Goal: Task Accomplishment & Management: Use online tool/utility

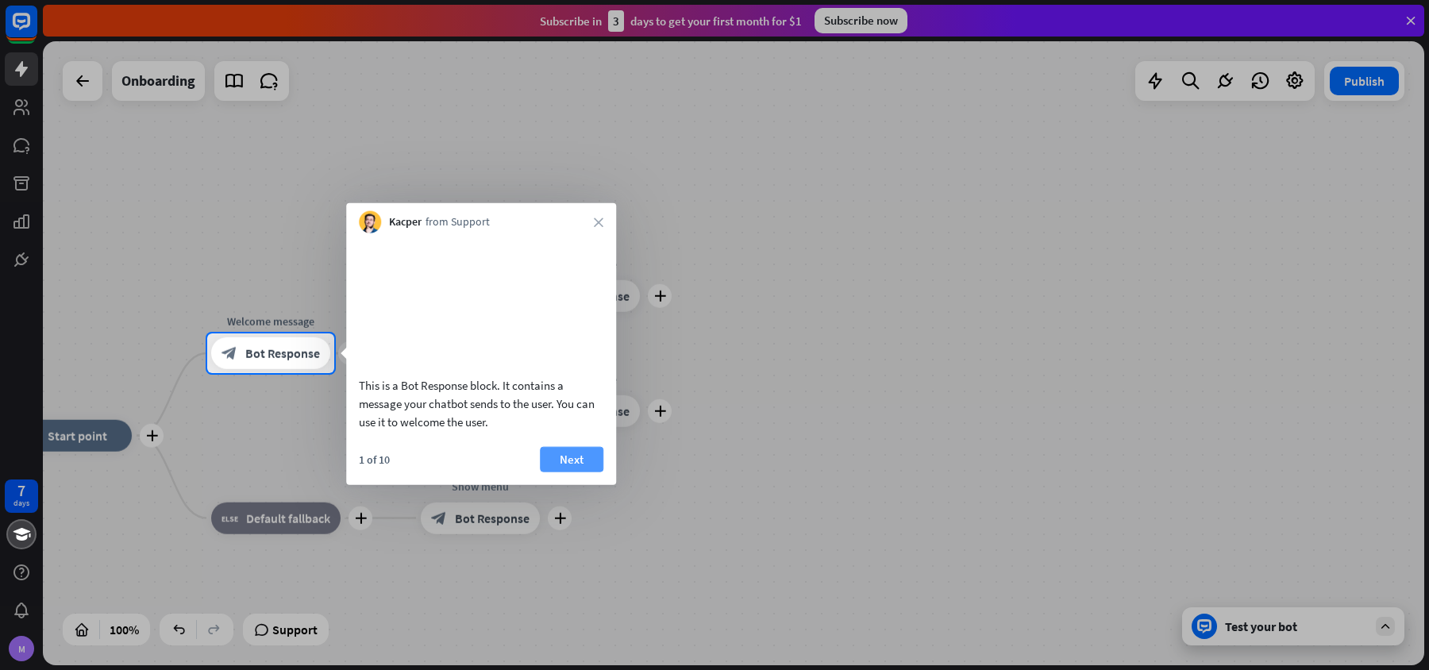
click at [587, 472] on button "Next" at bounding box center [572, 458] width 64 height 25
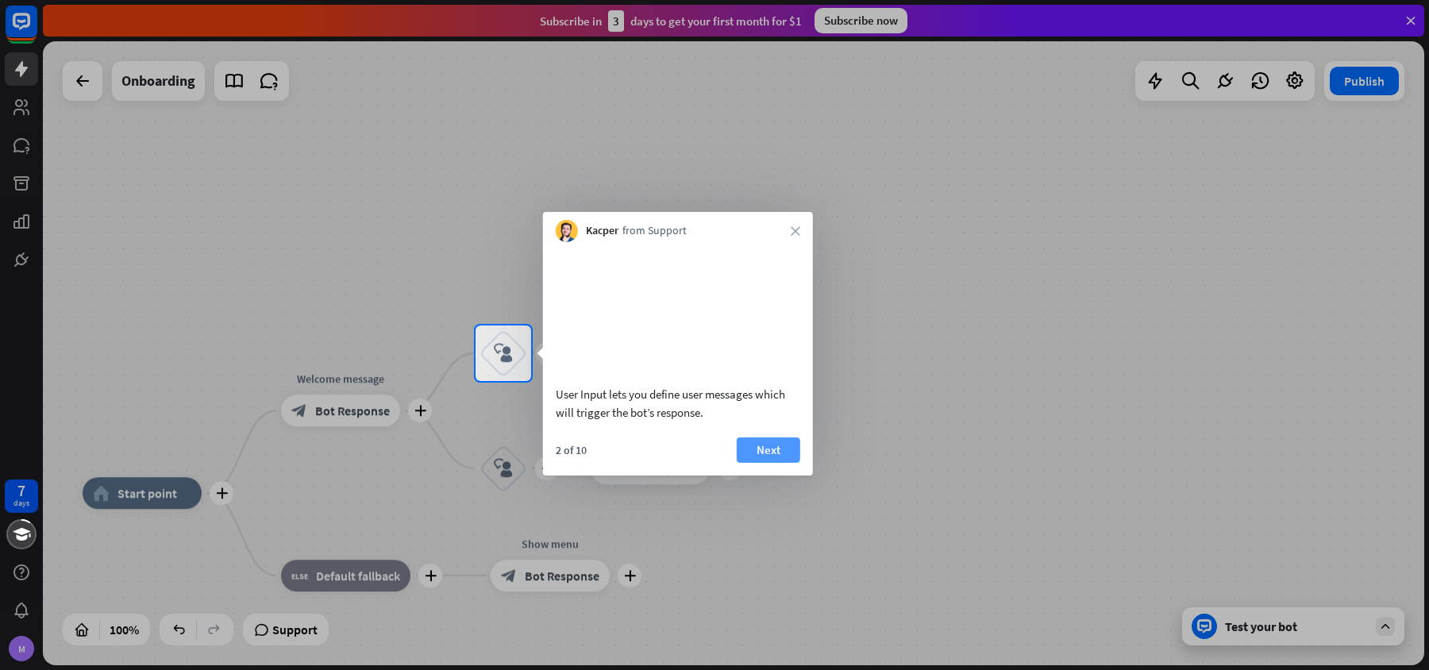
click at [730, 462] on button "Next" at bounding box center [769, 449] width 64 height 25
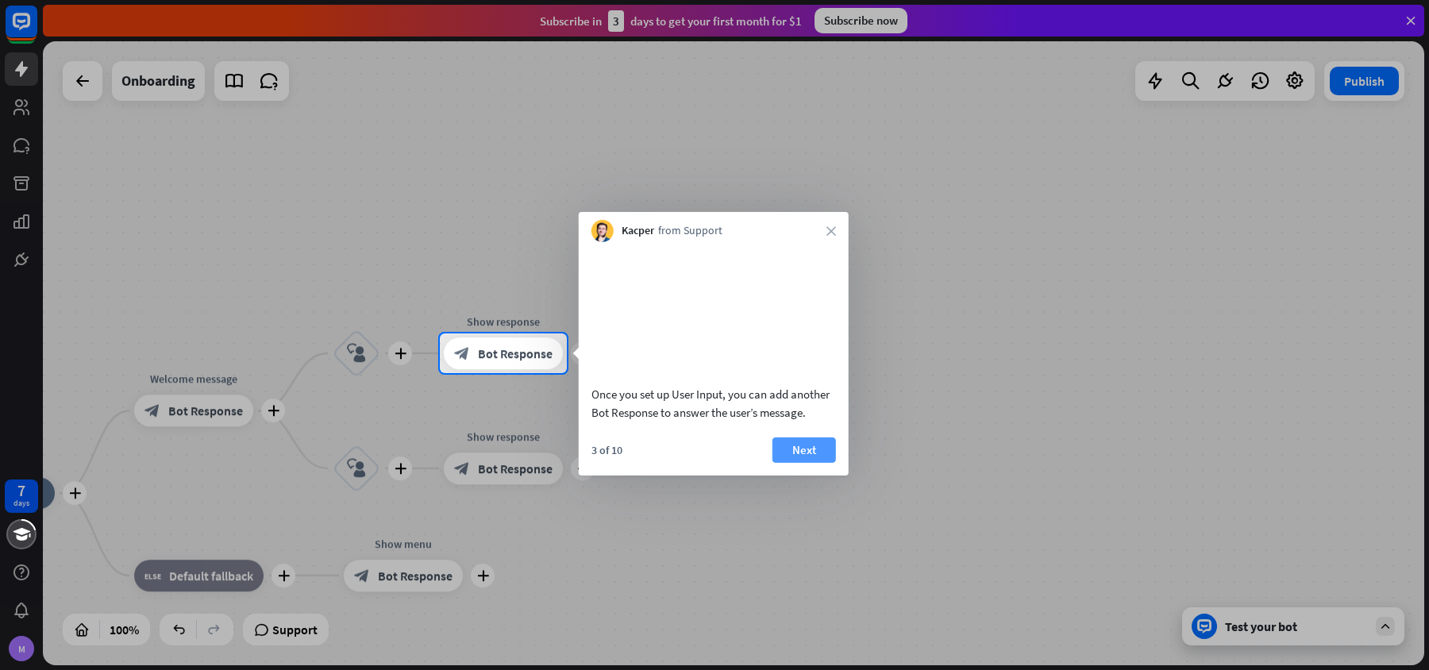
click at [730, 459] on button "Next" at bounding box center [804, 449] width 64 height 25
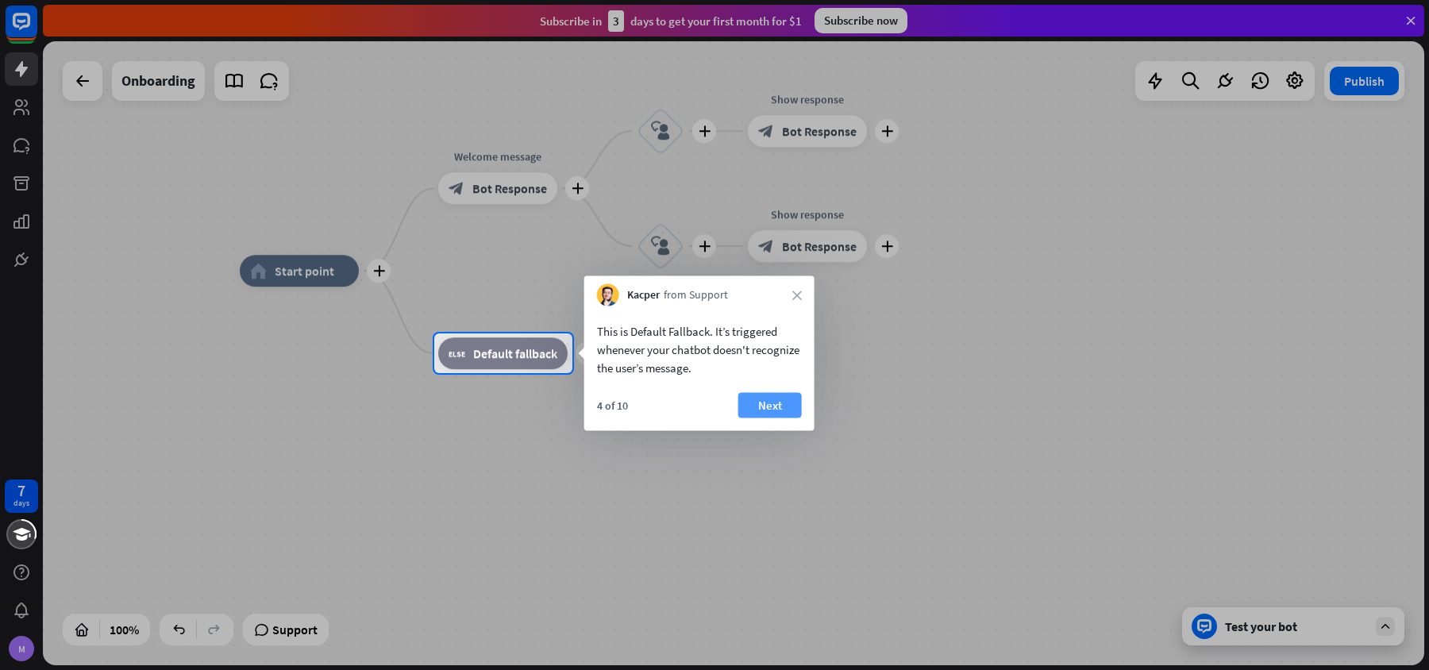
click at [730, 404] on button "Next" at bounding box center [770, 405] width 64 height 25
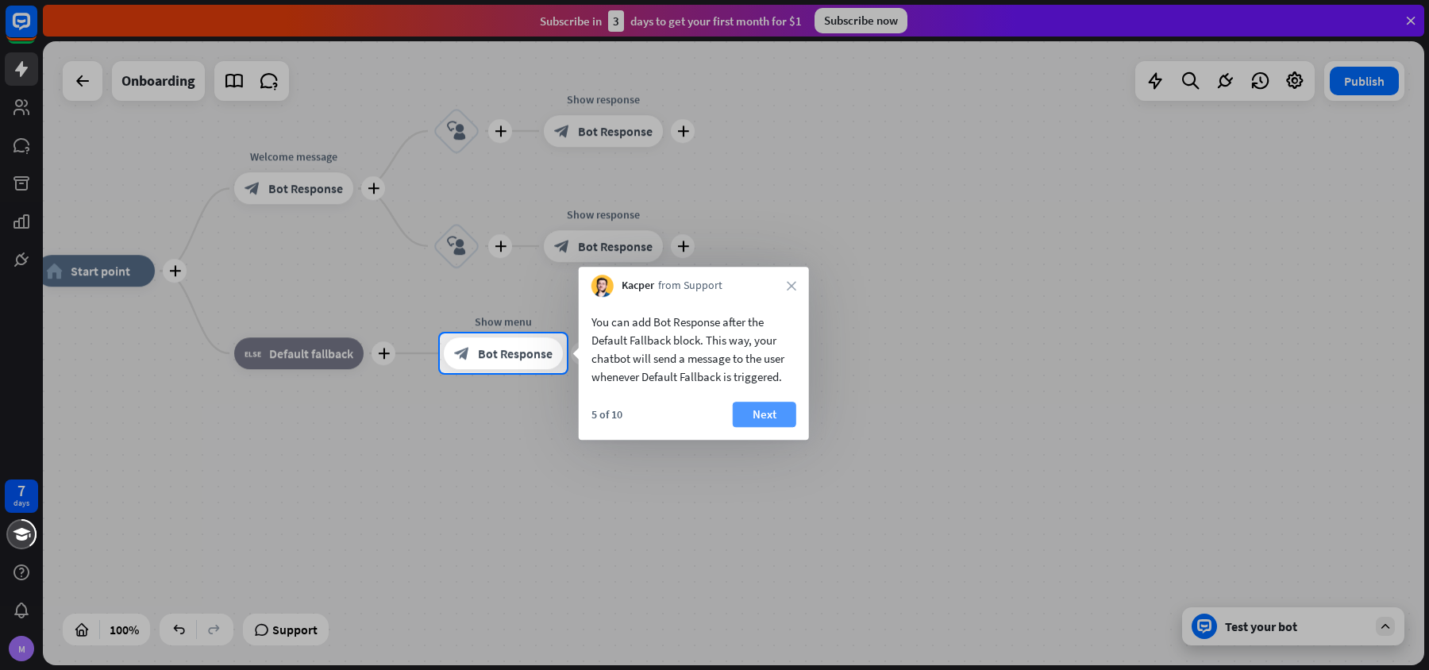
click at [730, 416] on button "Next" at bounding box center [765, 414] width 64 height 25
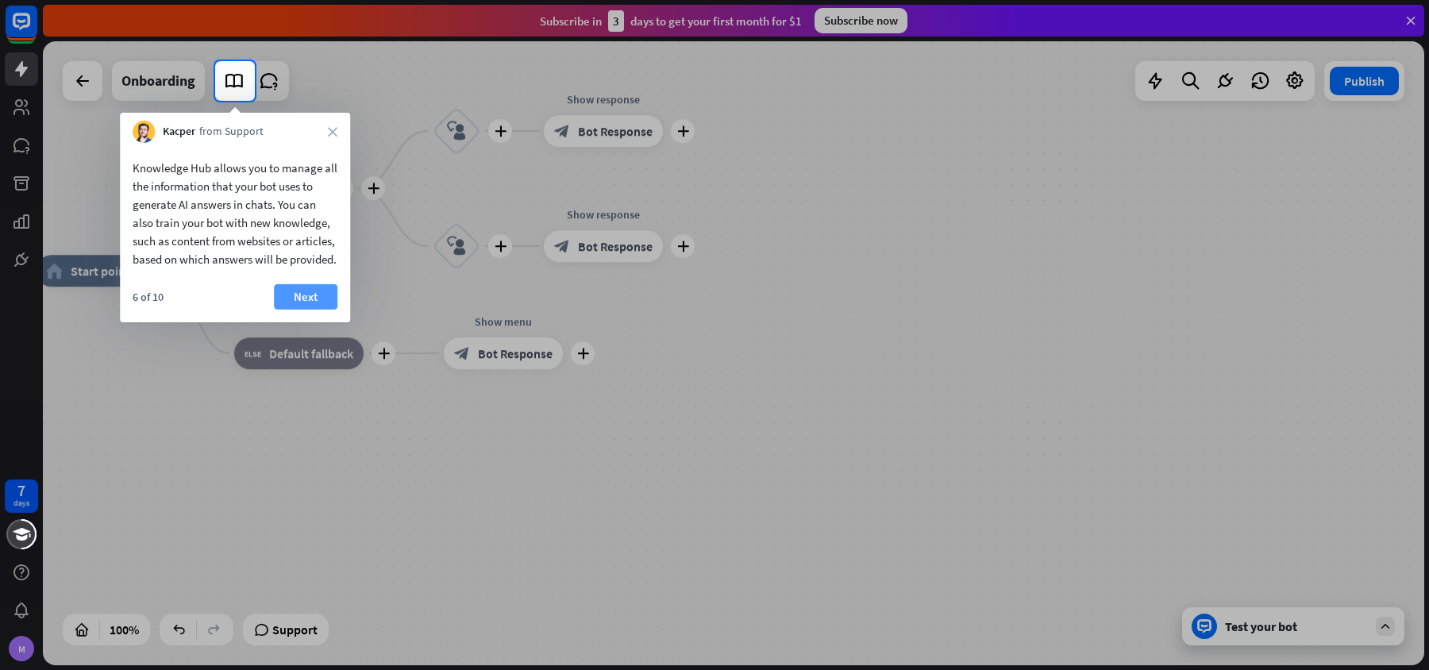
click at [300, 310] on button "Next" at bounding box center [306, 296] width 64 height 25
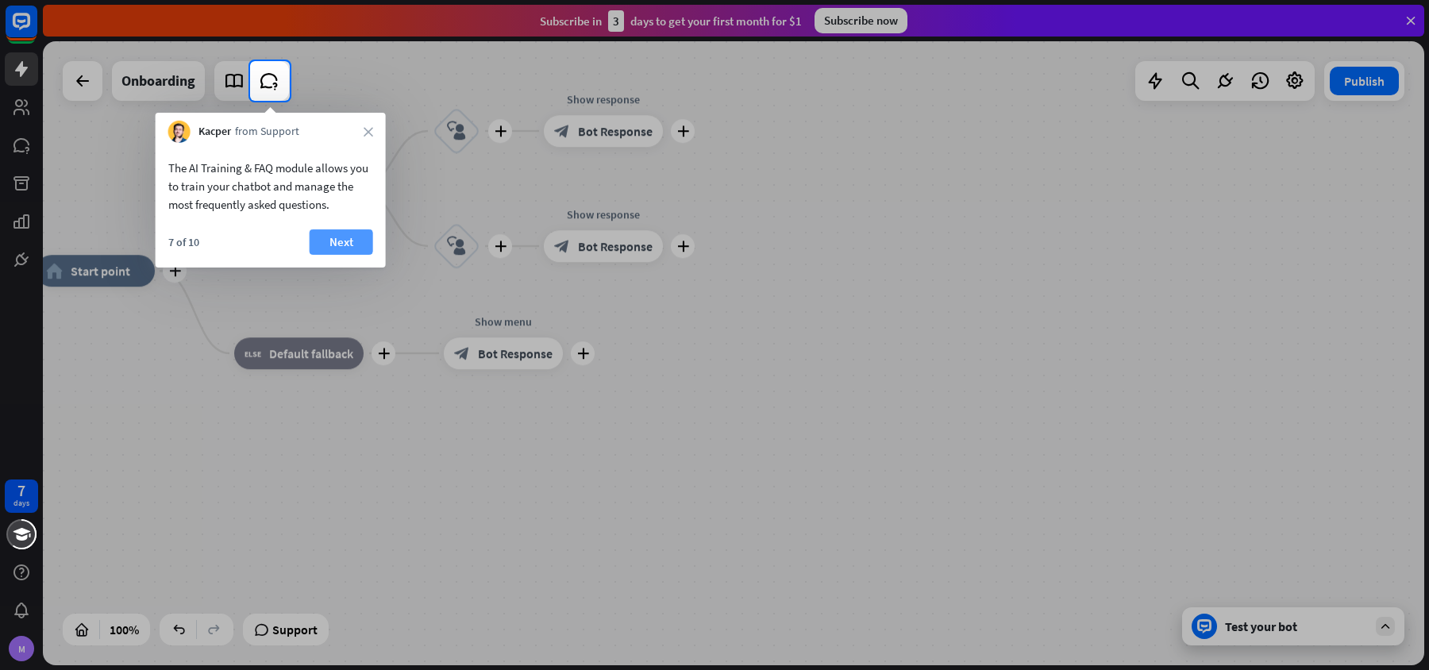
click at [337, 242] on button "Next" at bounding box center [342, 241] width 64 height 25
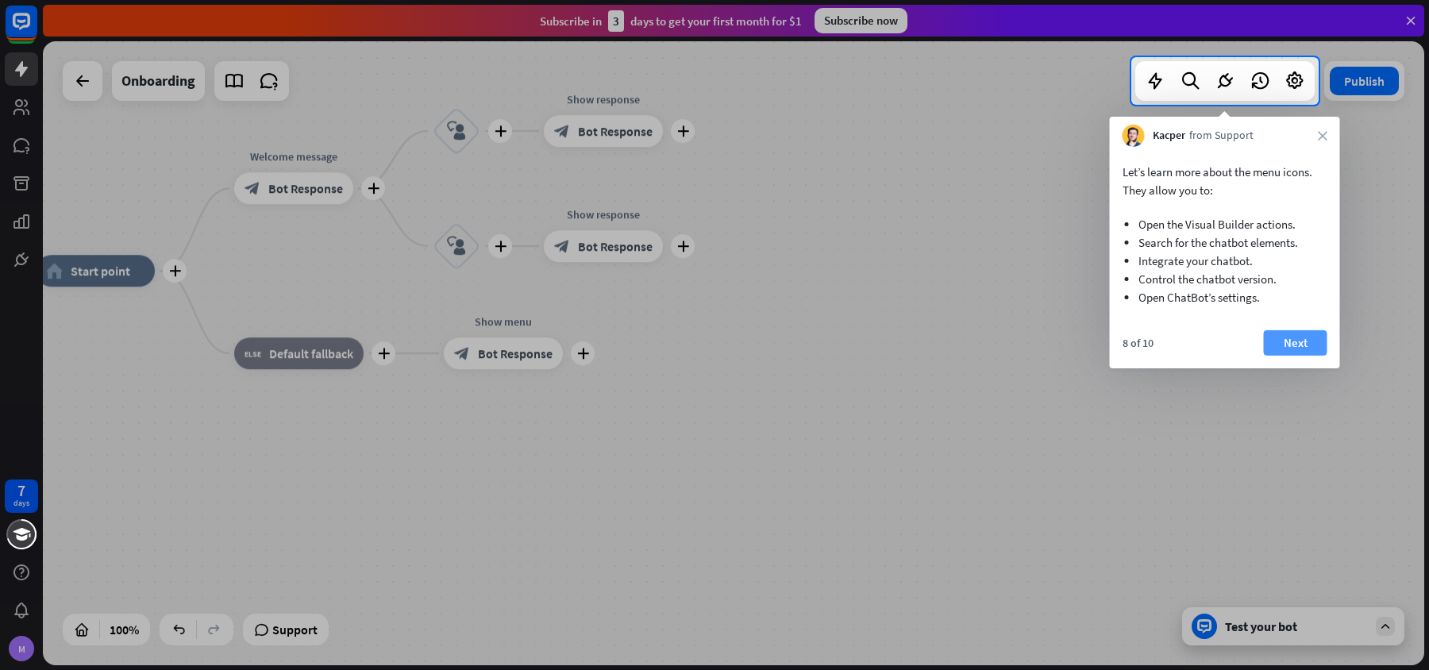
click at [730, 349] on button "Next" at bounding box center [1296, 342] width 64 height 25
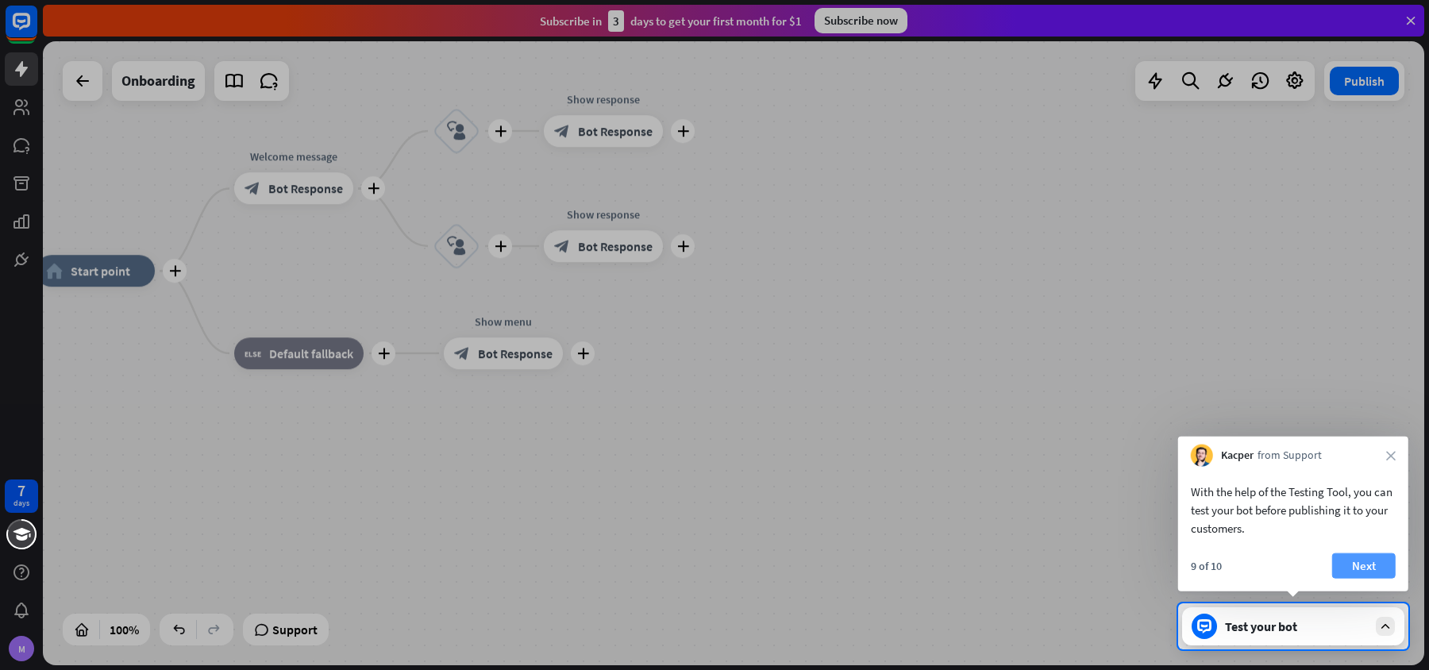
click at [730, 560] on button "Next" at bounding box center [1364, 565] width 64 height 25
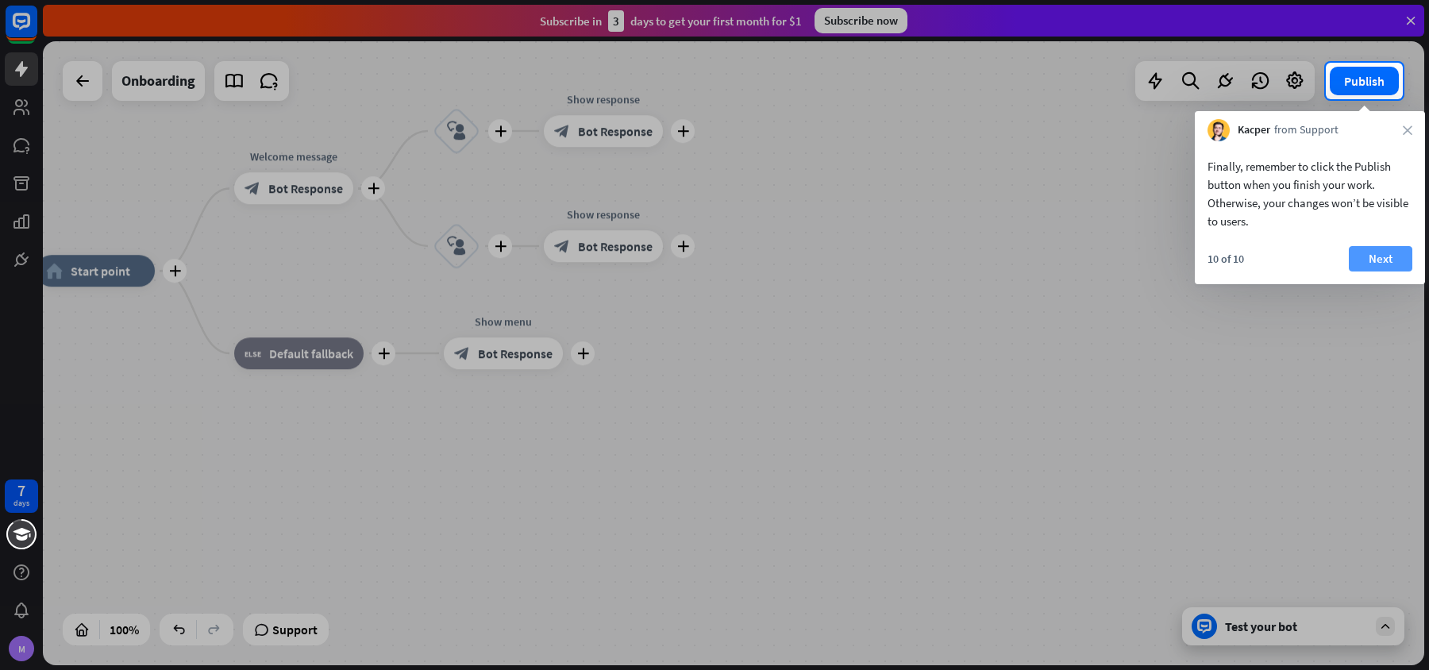
click at [730, 260] on button "Next" at bounding box center [1381, 258] width 64 height 25
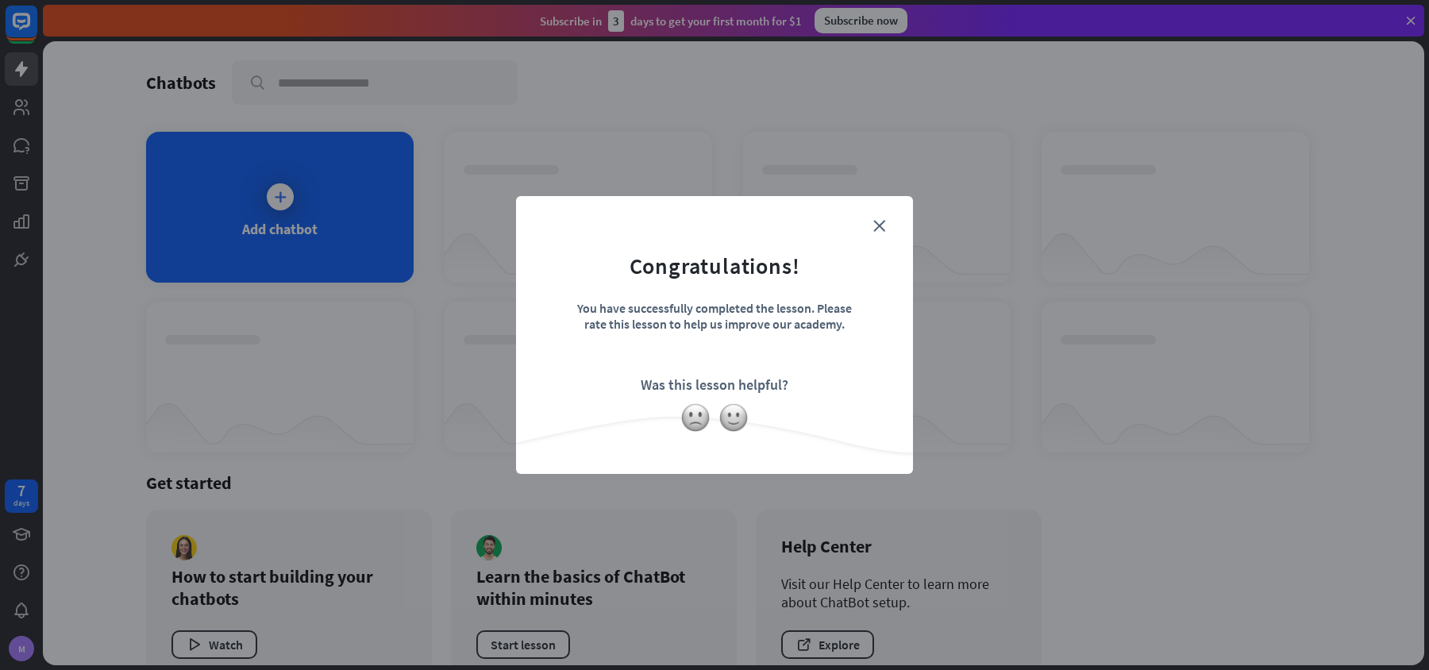
click at [730, 229] on form "Congratulations! You have successfully completed the lesson. Please rate this l…" at bounding box center [714, 311] width 357 height 190
click at [730, 412] on img at bounding box center [733, 417] width 30 height 30
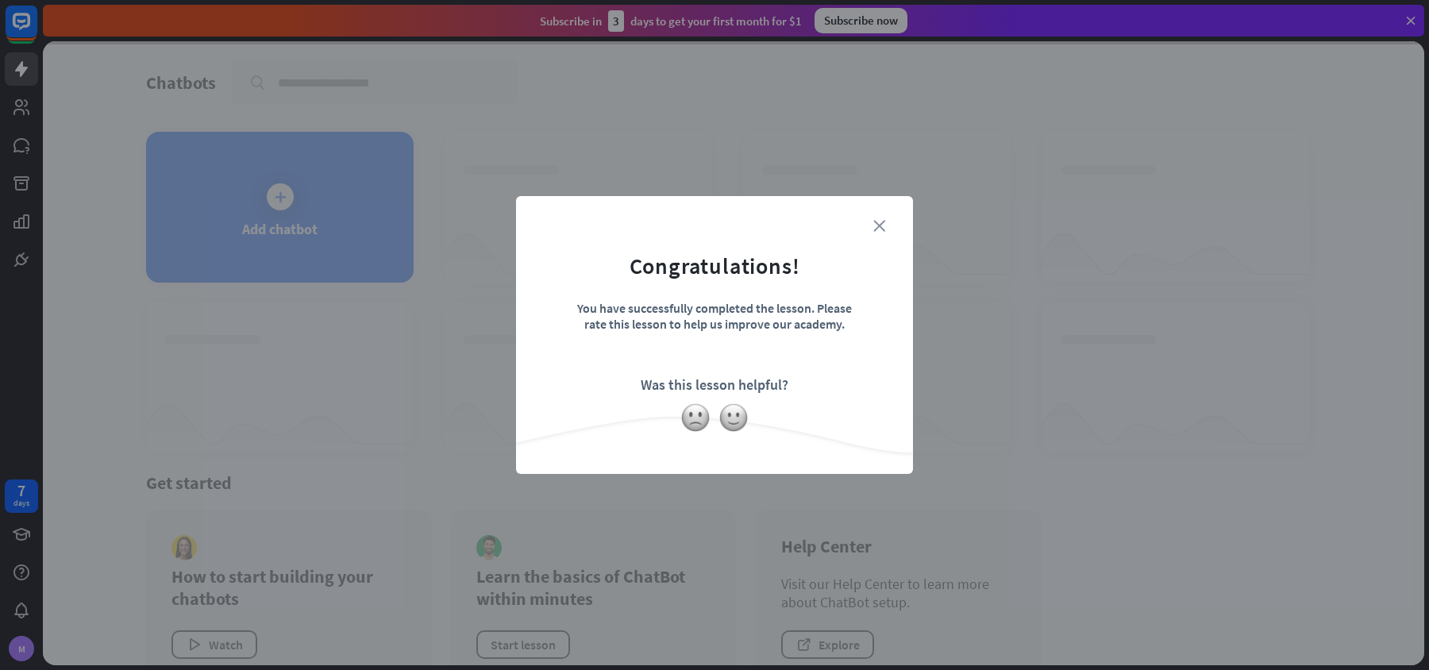
click at [730, 227] on icon "close" at bounding box center [879, 226] width 12 height 12
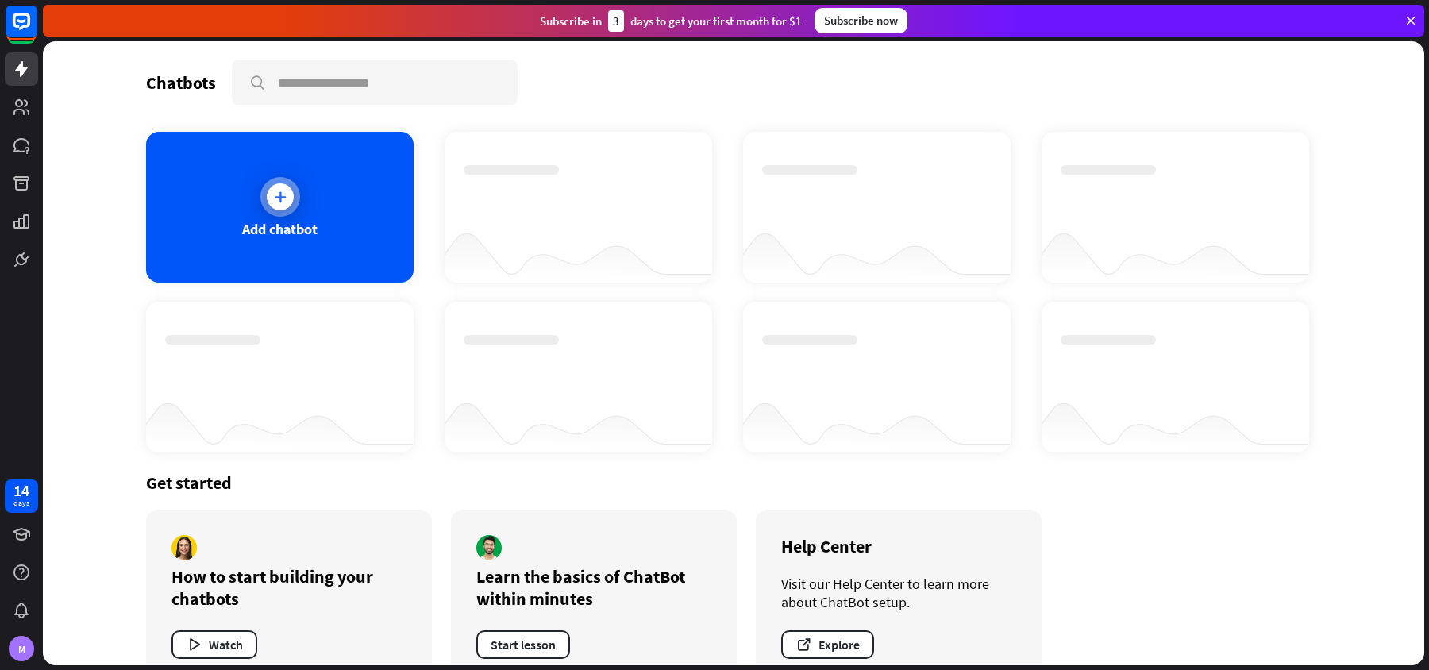
click at [222, 212] on div "Add chatbot" at bounding box center [280, 207] width 268 height 151
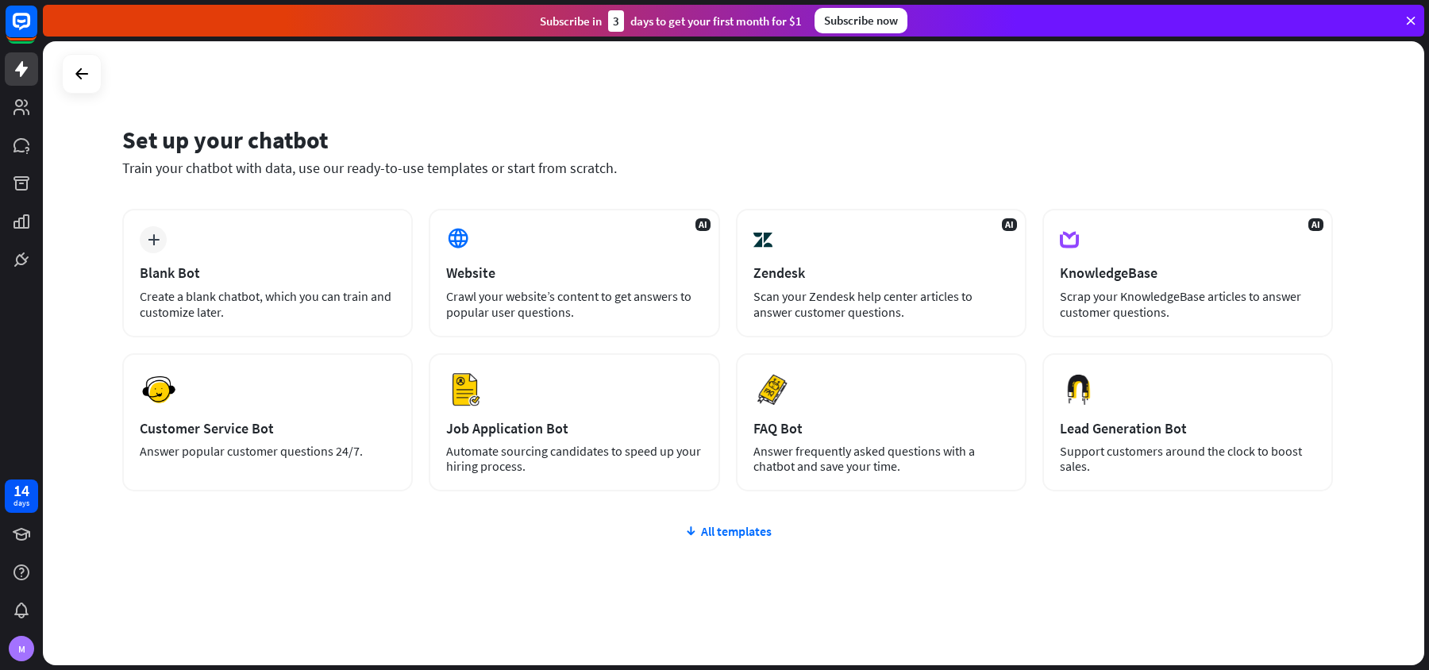
click at [625, 102] on div "Set up your chatbot Train your chatbot with data, use our ready-to-use template…" at bounding box center [733, 353] width 1381 height 624
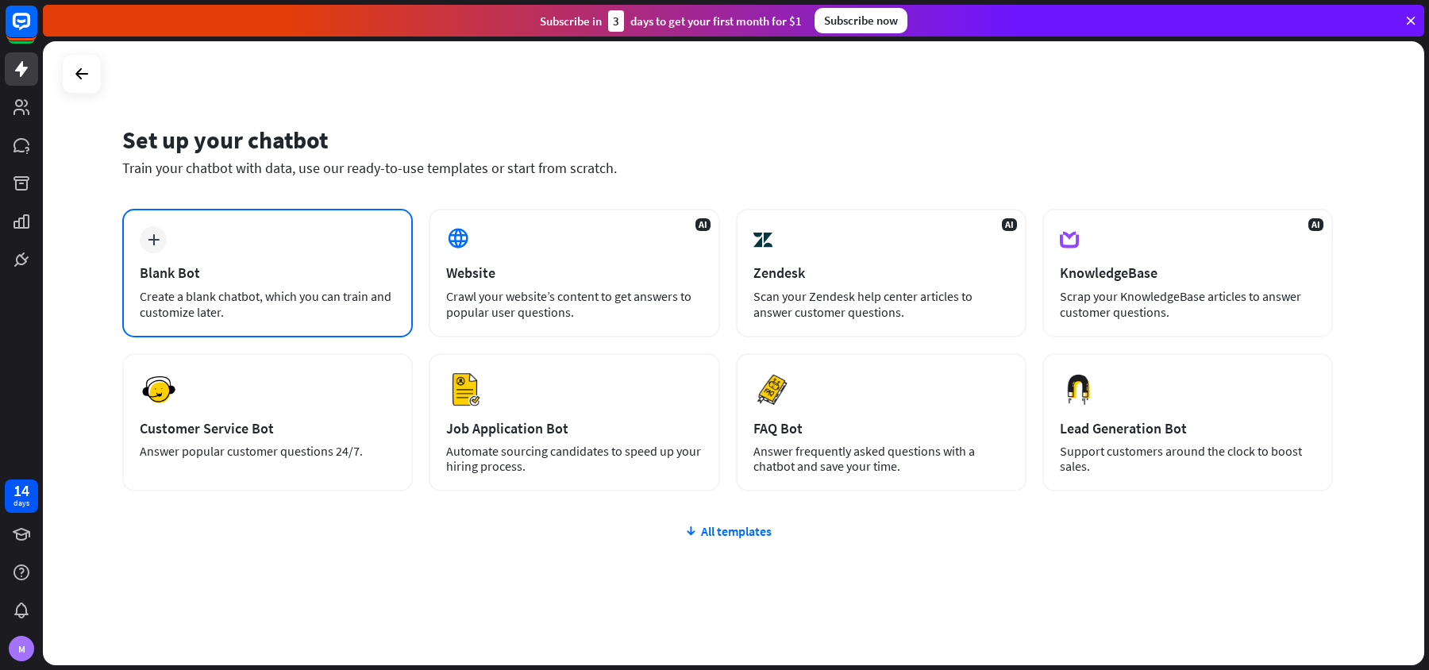
click at [292, 249] on div "plus Blank Bot Create a blank chatbot, which you can train and customize later." at bounding box center [267, 273] width 291 height 129
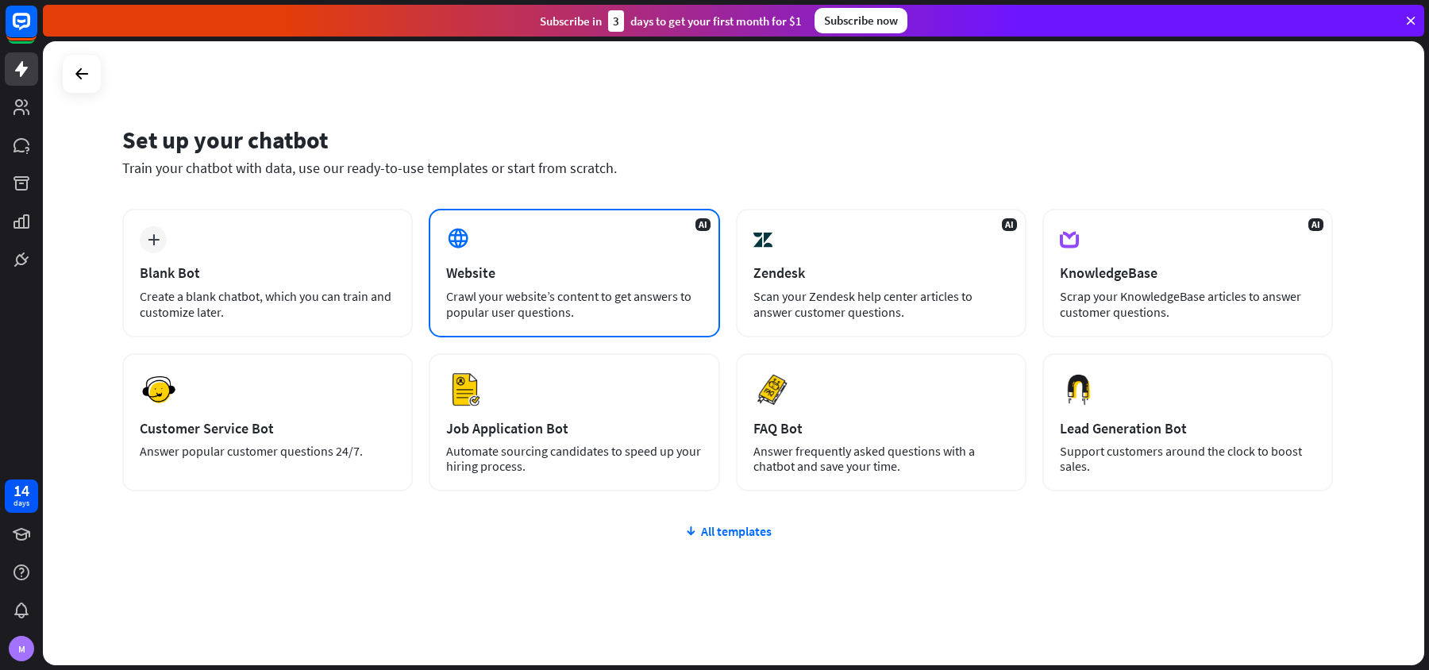
click at [506, 266] on div "Website" at bounding box center [574, 273] width 256 height 18
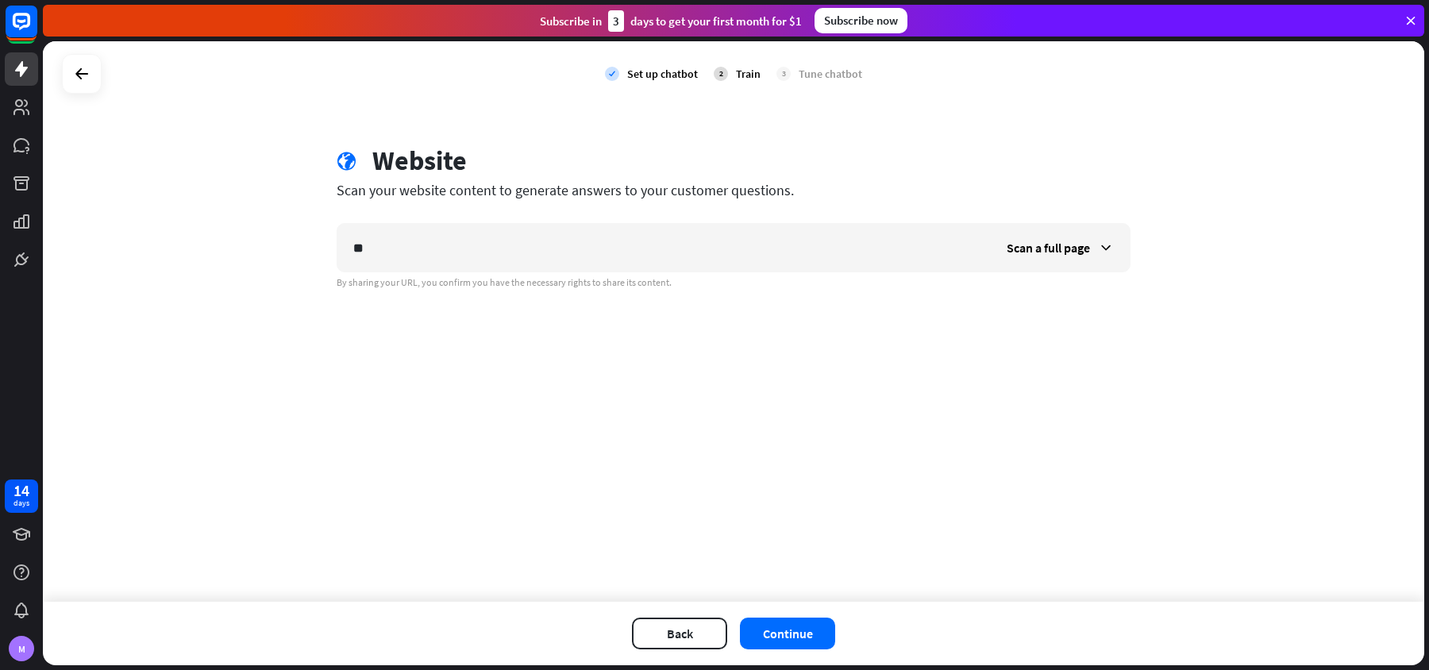
type input "******"
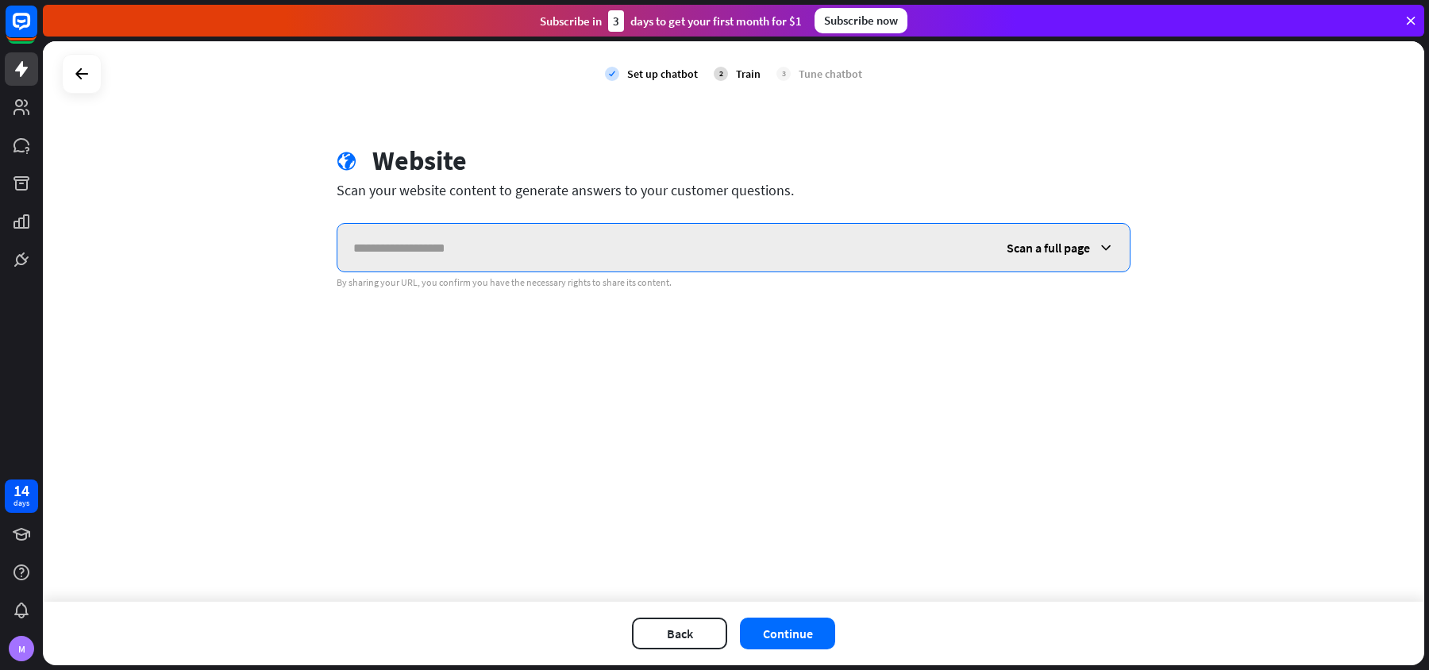
click at [646, 256] on input "text" at bounding box center [663, 248] width 653 height 48
paste input "**********"
type input "**********"
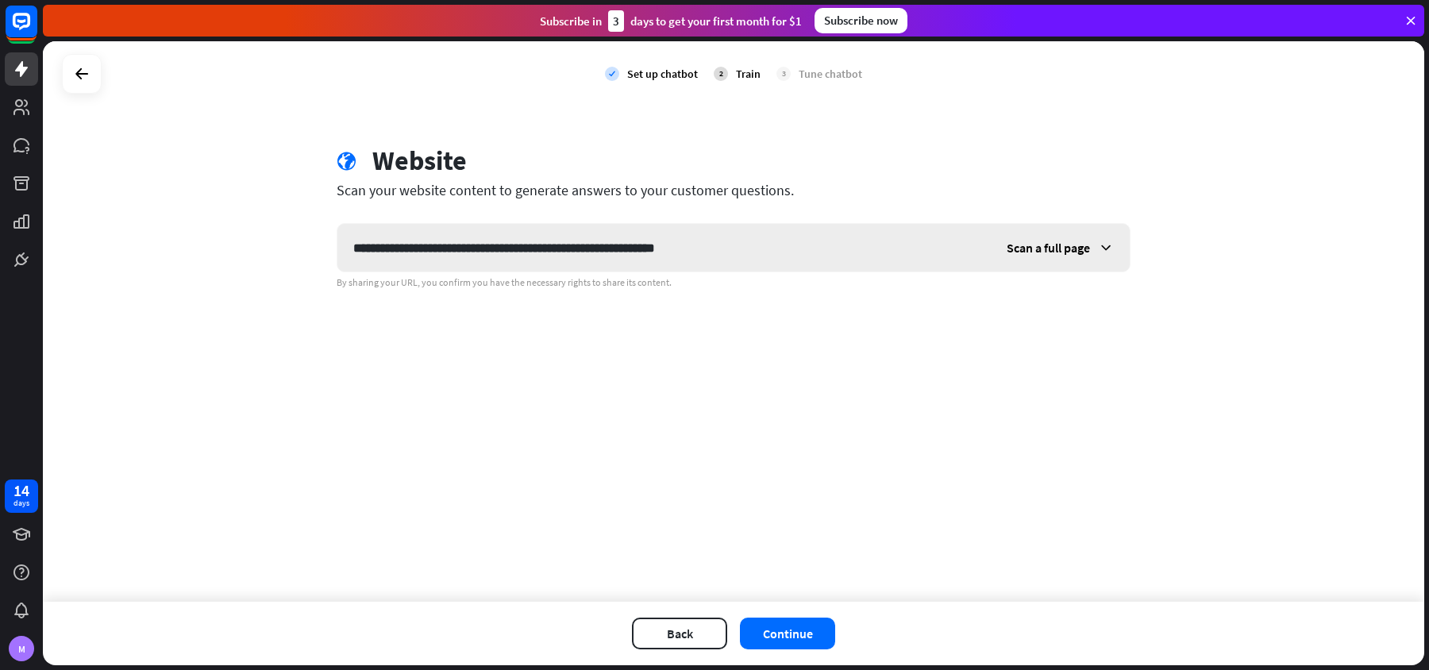
click at [730, 268] on div "Scan a full page" at bounding box center [1060, 248] width 139 height 48
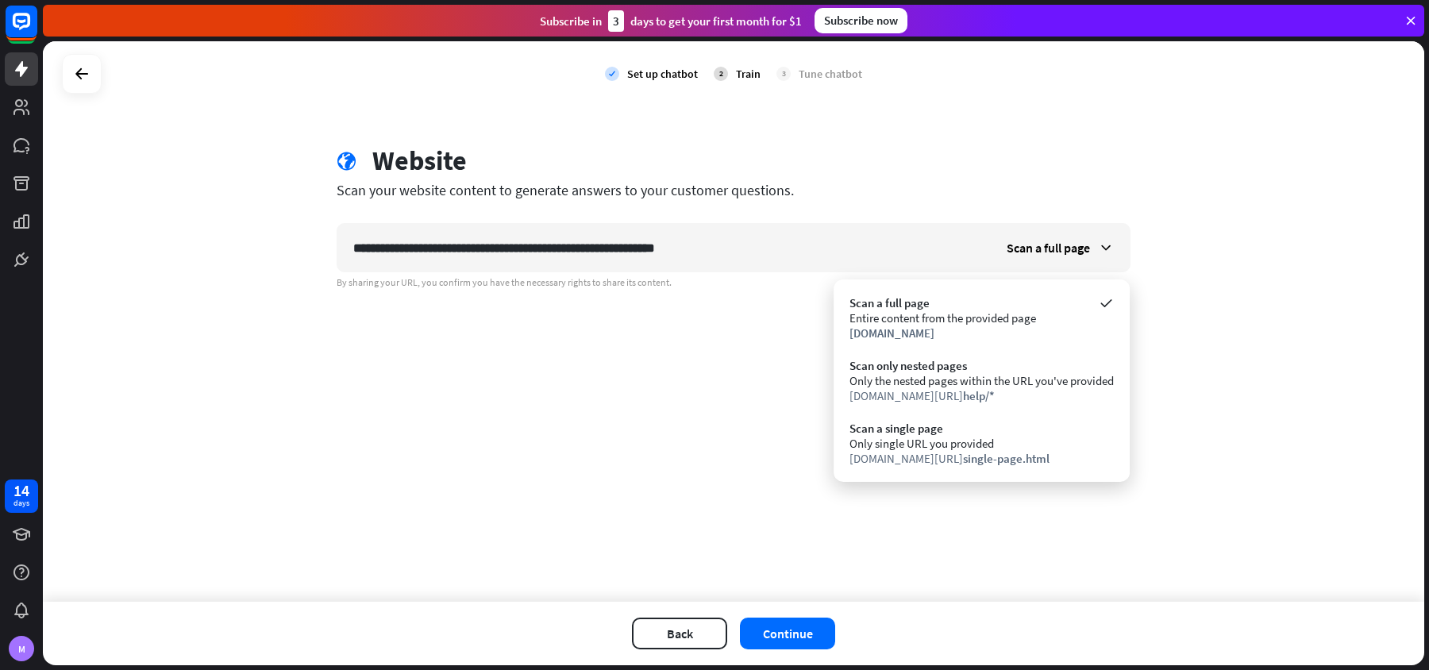
click at [730, 362] on div "**********" at bounding box center [733, 321] width 1381 height 560
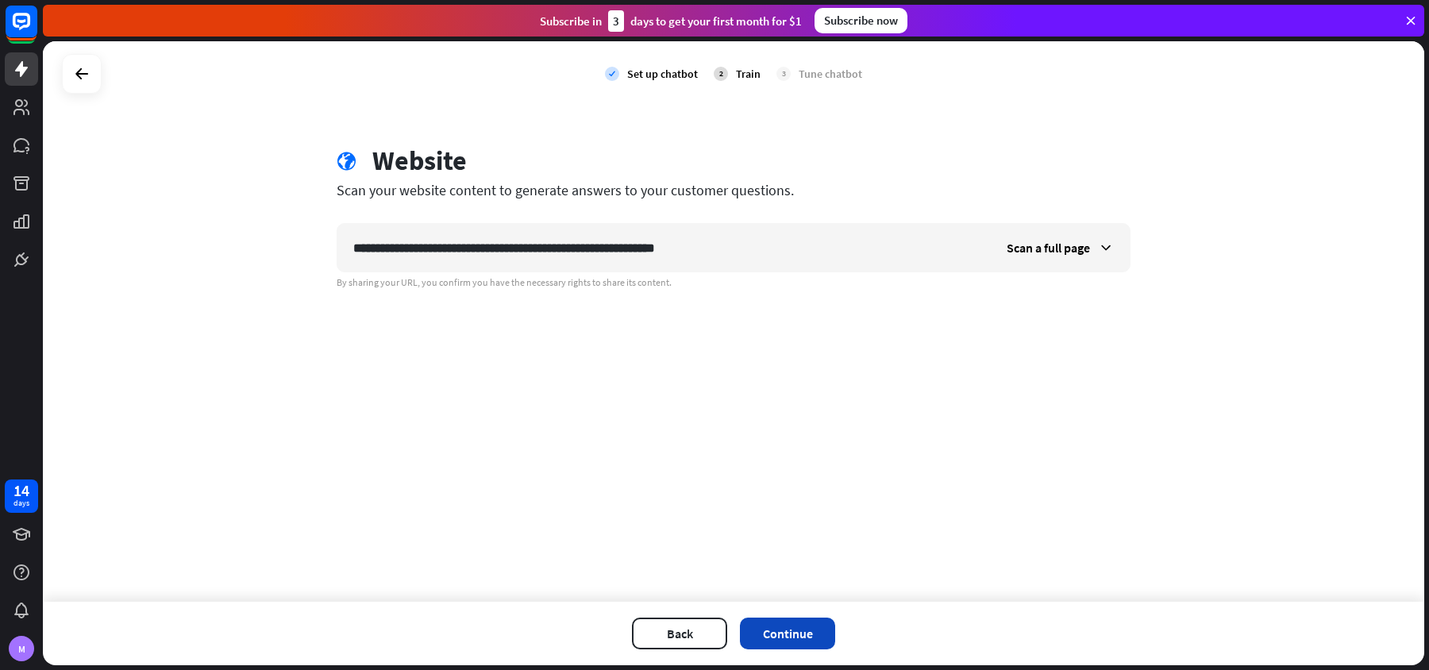
click at [730, 641] on button "Continue" at bounding box center [787, 634] width 95 height 32
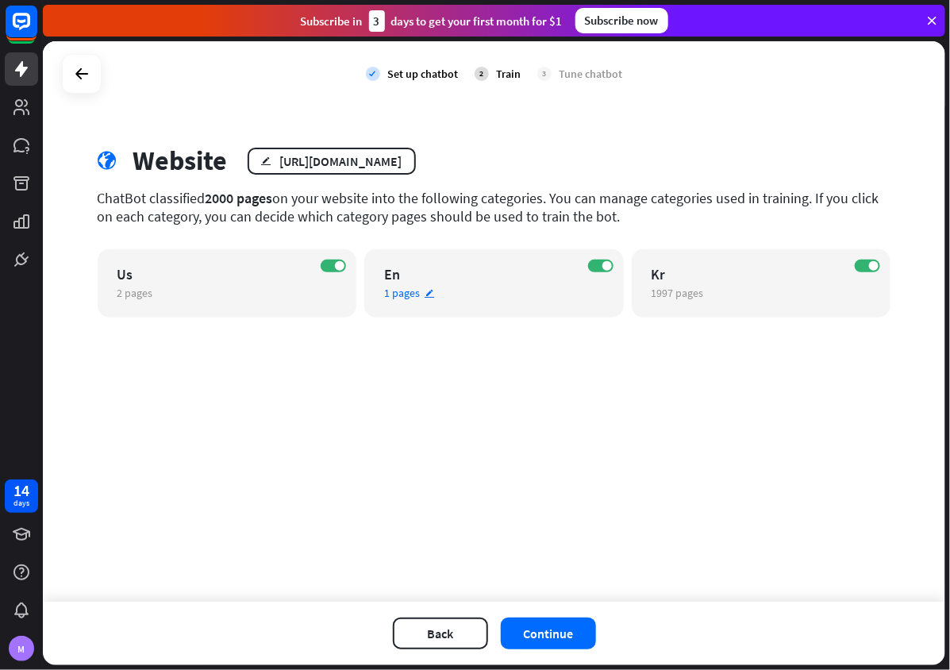
click at [596, 254] on div "ON En 1 pages edit" at bounding box center [494, 283] width 260 height 68
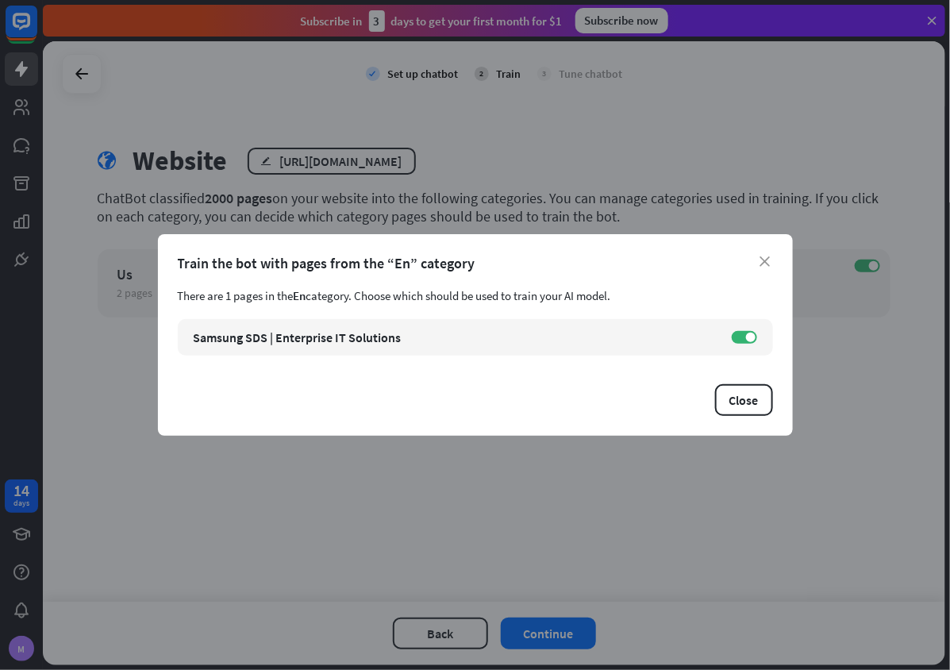
click at [730, 256] on div "Train the bot with pages from the “En” category" at bounding box center [475, 263] width 595 height 18
drag, startPoint x: 768, startPoint y: 260, endPoint x: 768, endPoint y: 315, distance: 54.8
click at [730, 261] on icon "close" at bounding box center [765, 261] width 10 height 10
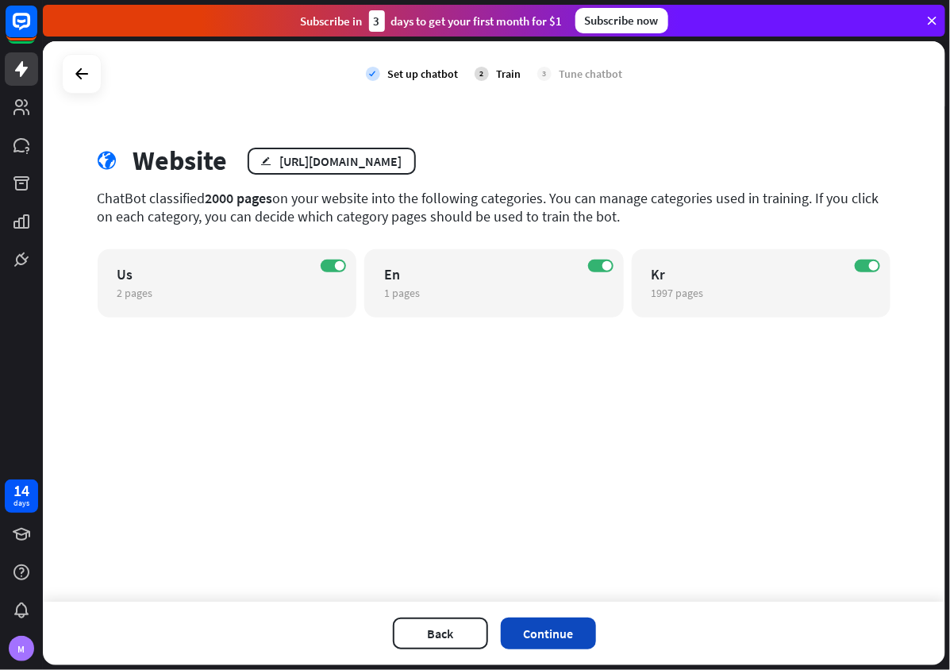
click at [544, 626] on button "Continue" at bounding box center [548, 634] width 95 height 32
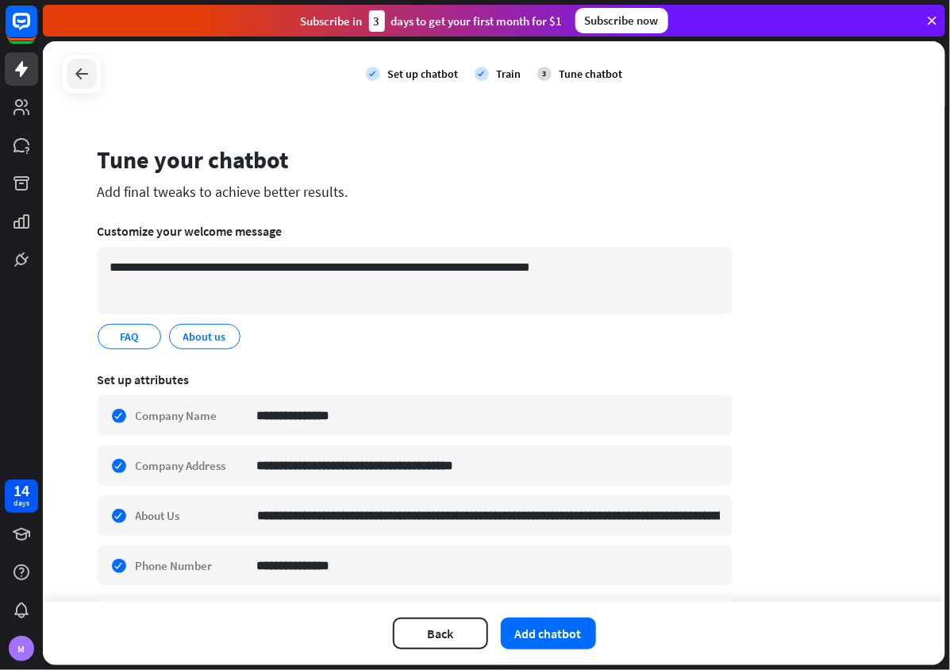
click at [87, 83] on div at bounding box center [82, 74] width 30 height 30
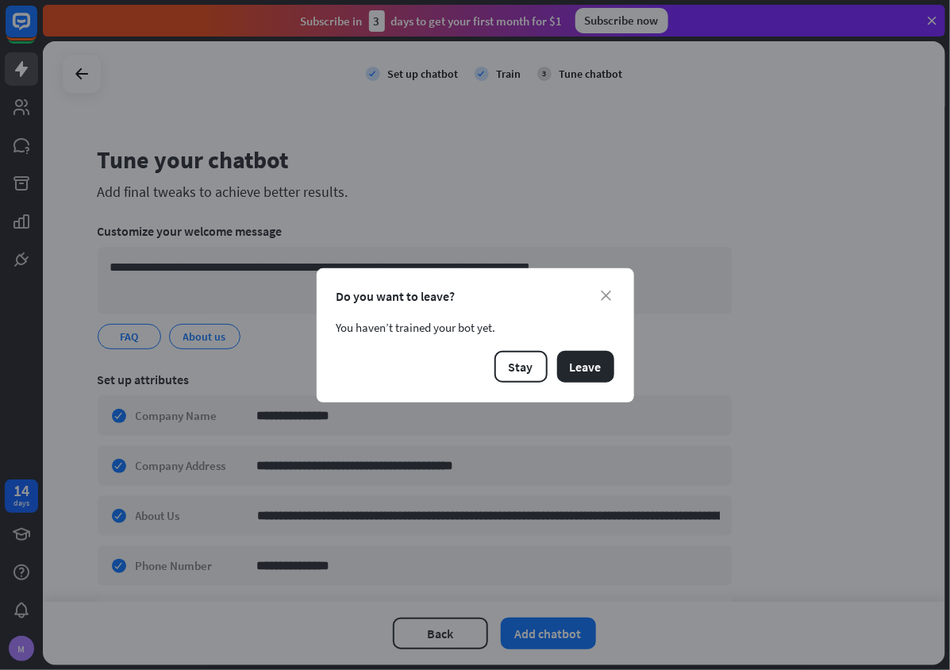
click at [609, 300] on div "Do you want to leave?" at bounding box center [476, 296] width 278 height 16
click at [599, 288] on div "Do you want to leave?" at bounding box center [476, 296] width 278 height 16
click at [602, 291] on icon "close" at bounding box center [607, 296] width 10 height 10
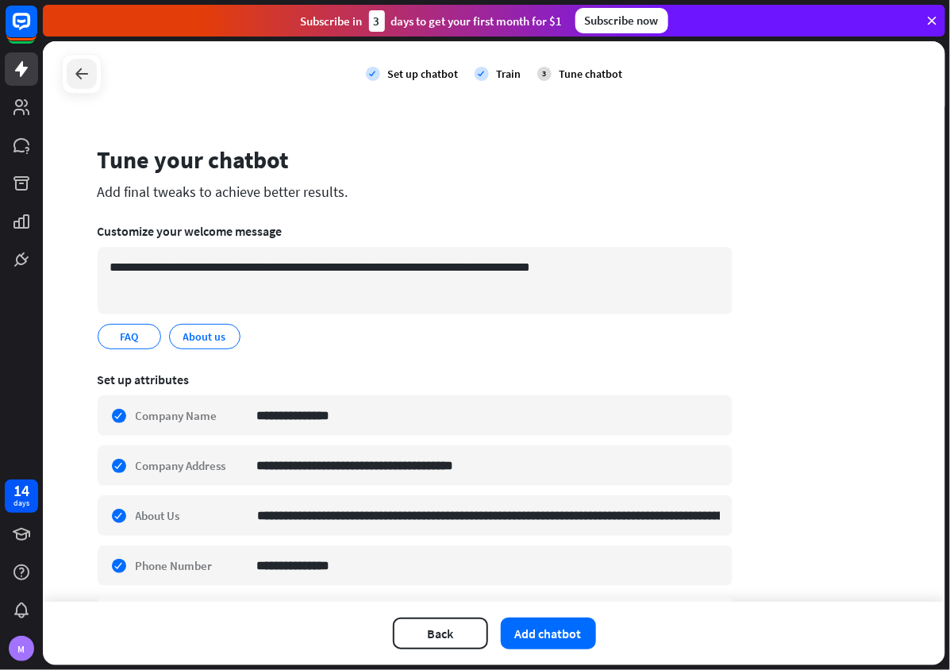
click at [85, 72] on icon at bounding box center [81, 73] width 19 height 19
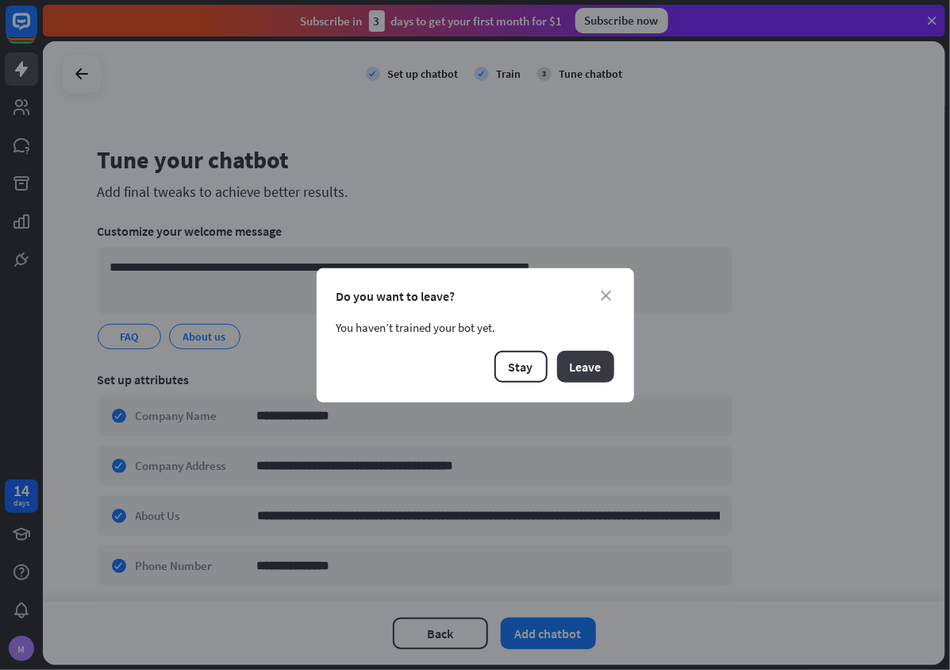
click at [581, 368] on button "Leave" at bounding box center [585, 367] width 57 height 32
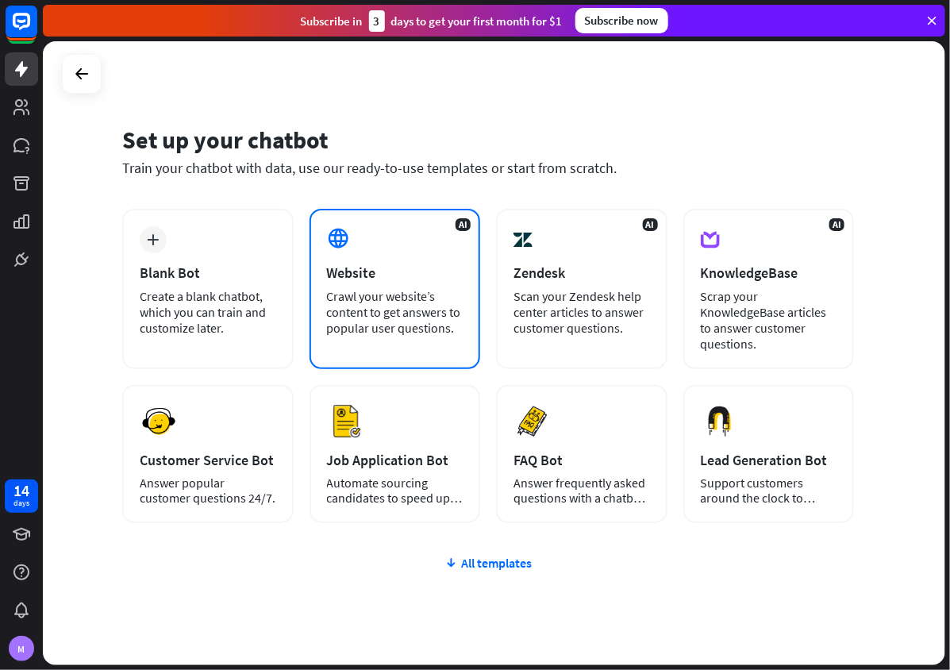
click at [449, 290] on div "Crawl your website’s content to get answers to popular user questions." at bounding box center [395, 312] width 137 height 48
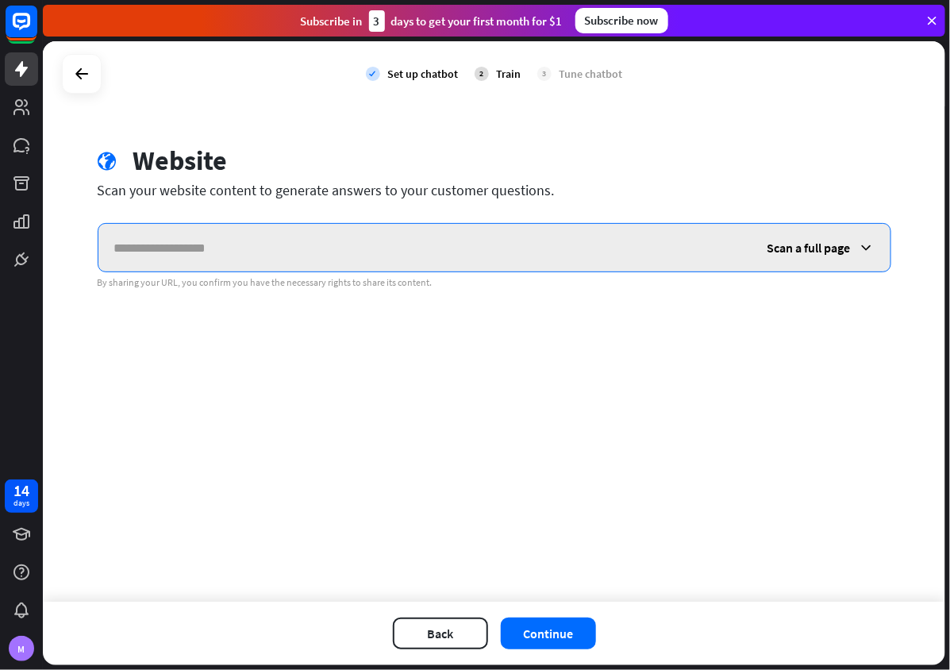
click at [481, 225] on input "text" at bounding box center [424, 248] width 653 height 48
paste input "**********"
type input "**********"
click at [483, 255] on input "text" at bounding box center [424, 248] width 653 height 48
paste input "**********"
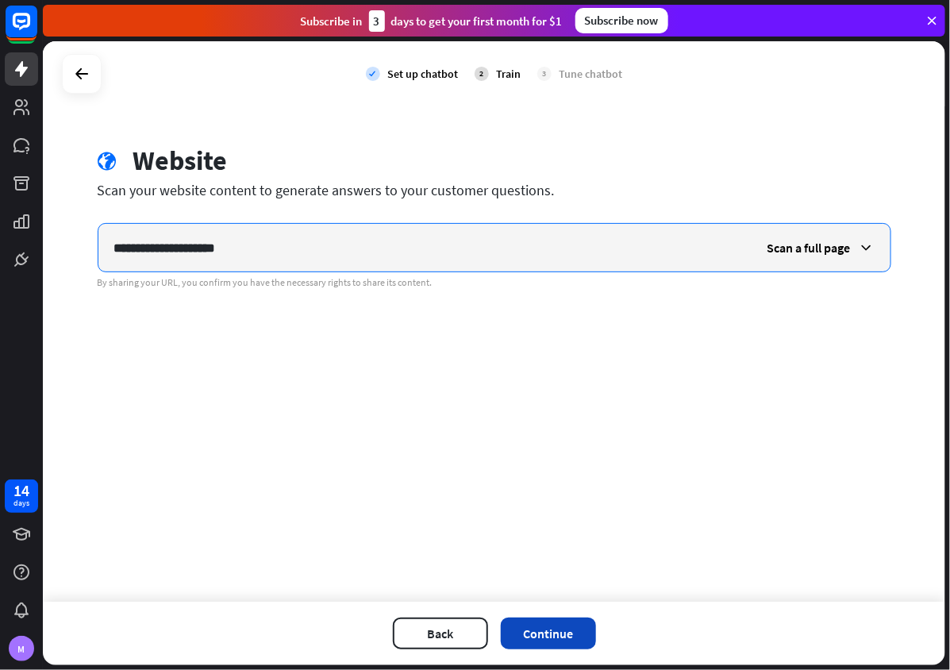
type input "**********"
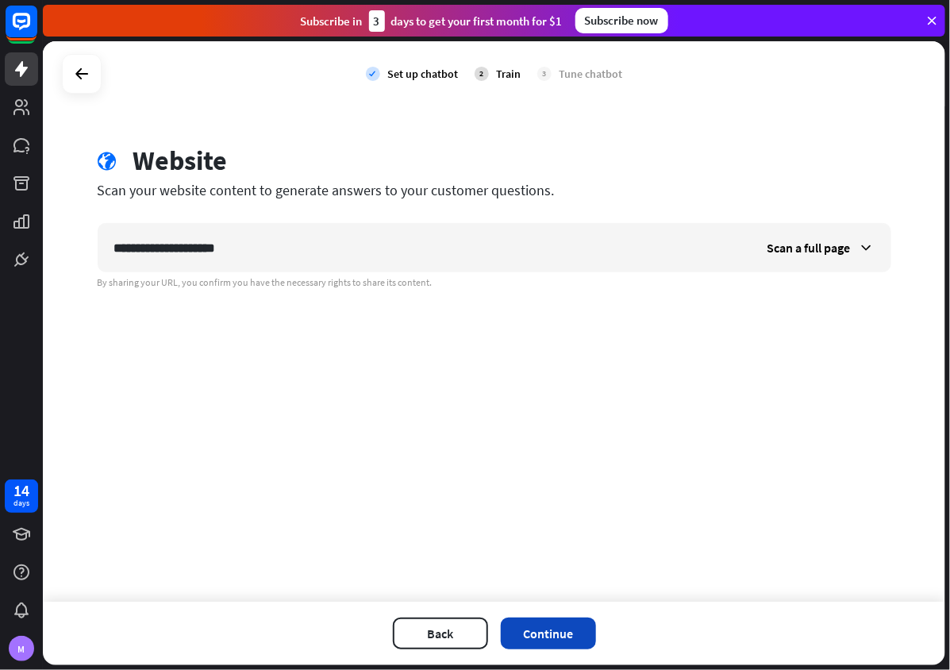
click at [542, 629] on button "Continue" at bounding box center [548, 634] width 95 height 32
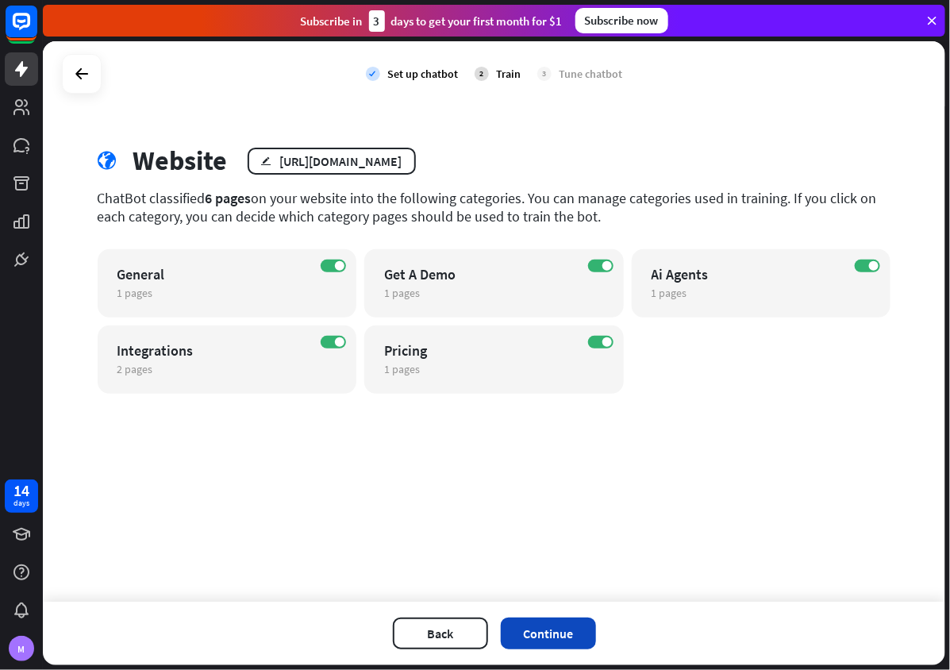
click at [542, 633] on button "Continue" at bounding box center [548, 634] width 95 height 32
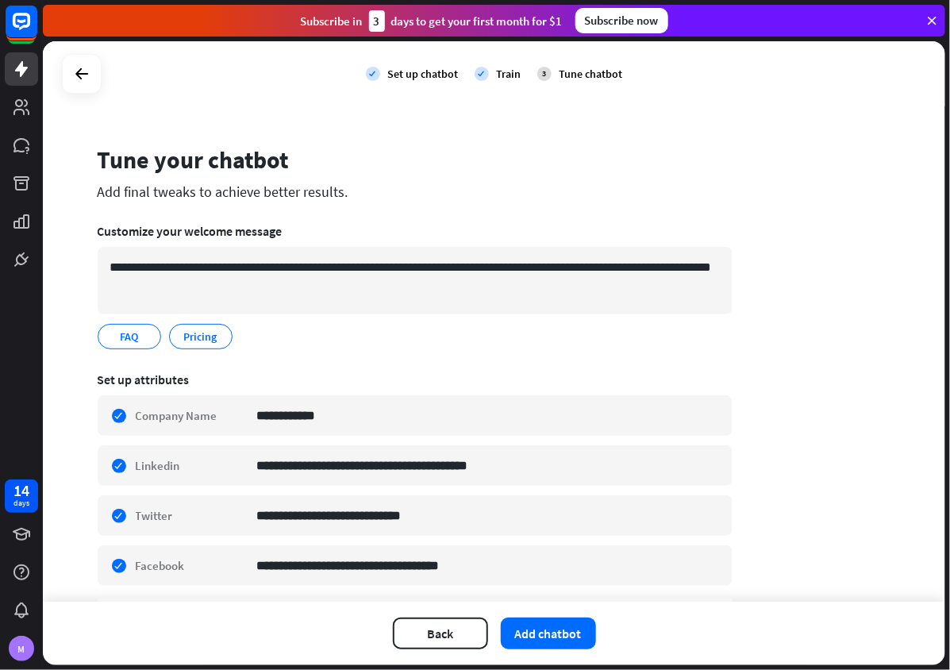
scroll to position [153, 0]
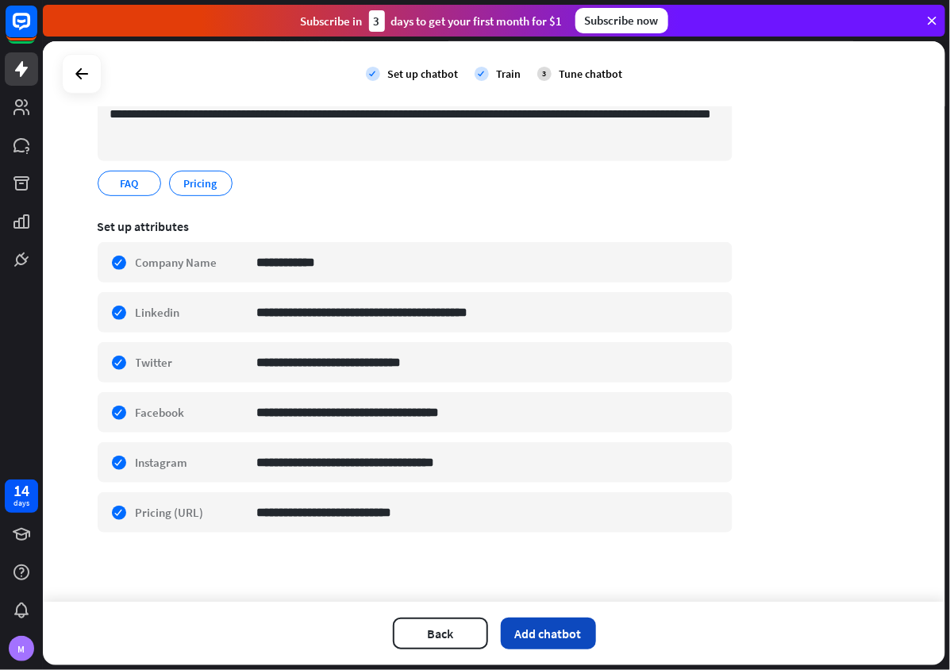
click at [543, 626] on button "Add chatbot" at bounding box center [548, 634] width 95 height 32
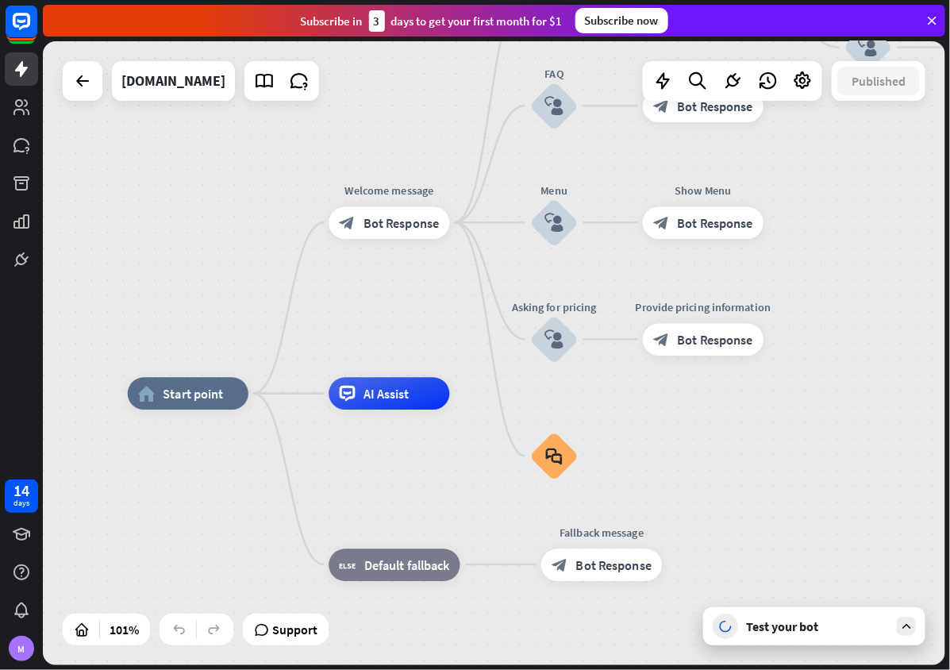
drag, startPoint x: 575, startPoint y: 394, endPoint x: 356, endPoint y: 480, distance: 235.6
click at [356, 410] on div "Edit name more_horiz AI Assist" at bounding box center [389, 394] width 121 height 33
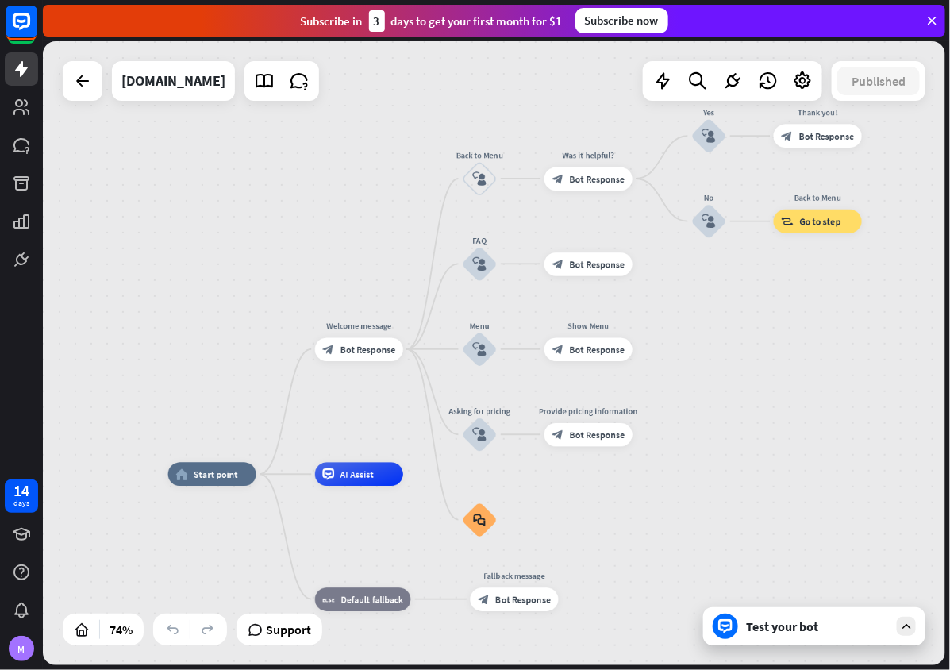
drag, startPoint x: 783, startPoint y: 341, endPoint x: 789, endPoint y: 382, distance: 41.0
click at [730, 382] on div "home_2 Start point Welcome message block_bot_response Bot Response Back to Menu…" at bounding box center [494, 353] width 903 height 624
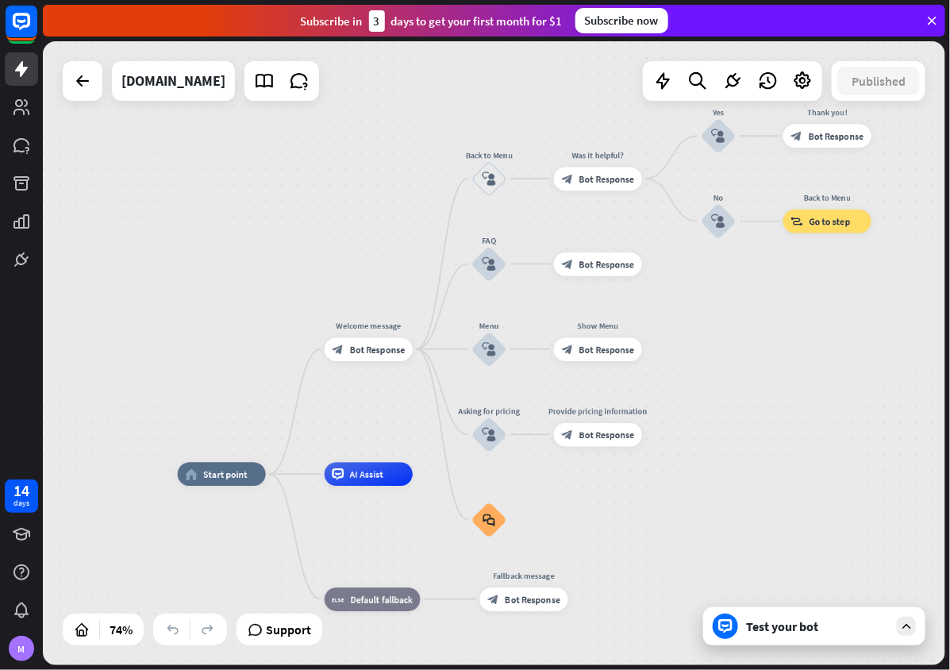
drag, startPoint x: 418, startPoint y: 422, endPoint x: 577, endPoint y: 422, distance: 158.8
click at [577, 422] on div "home_2 Start point Welcome message block_bot_response Bot Response Back to Menu…" at bounding box center [494, 353] width 903 height 624
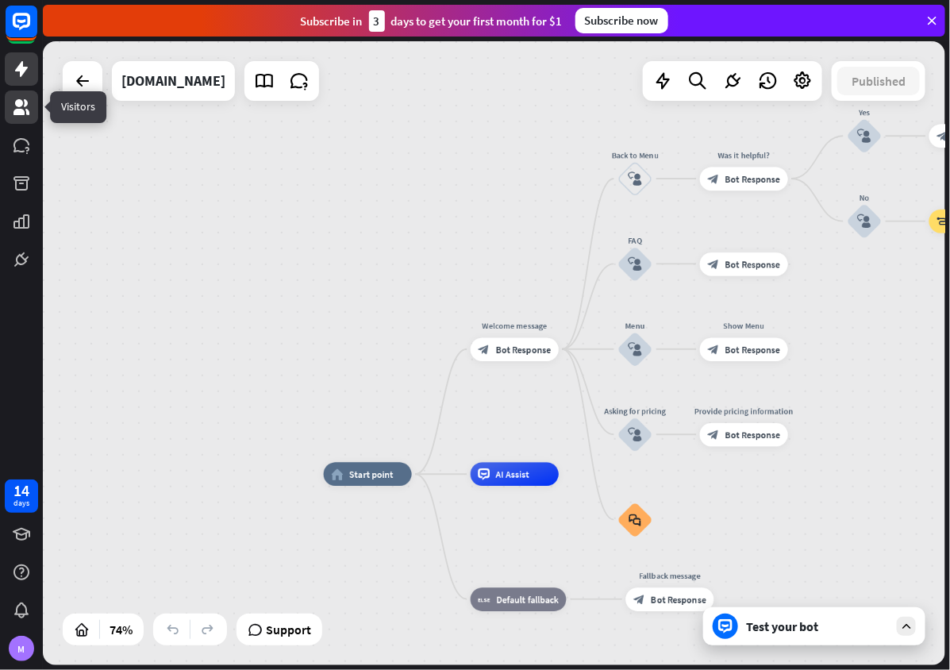
click at [27, 107] on icon at bounding box center [21, 107] width 19 height 19
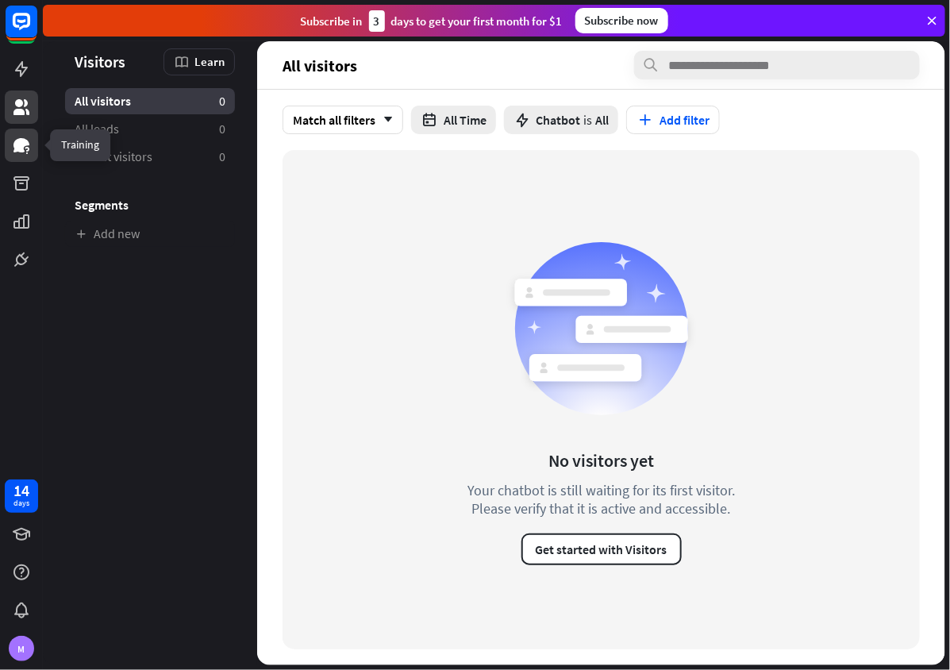
click at [10, 136] on link at bounding box center [21, 145] width 33 height 33
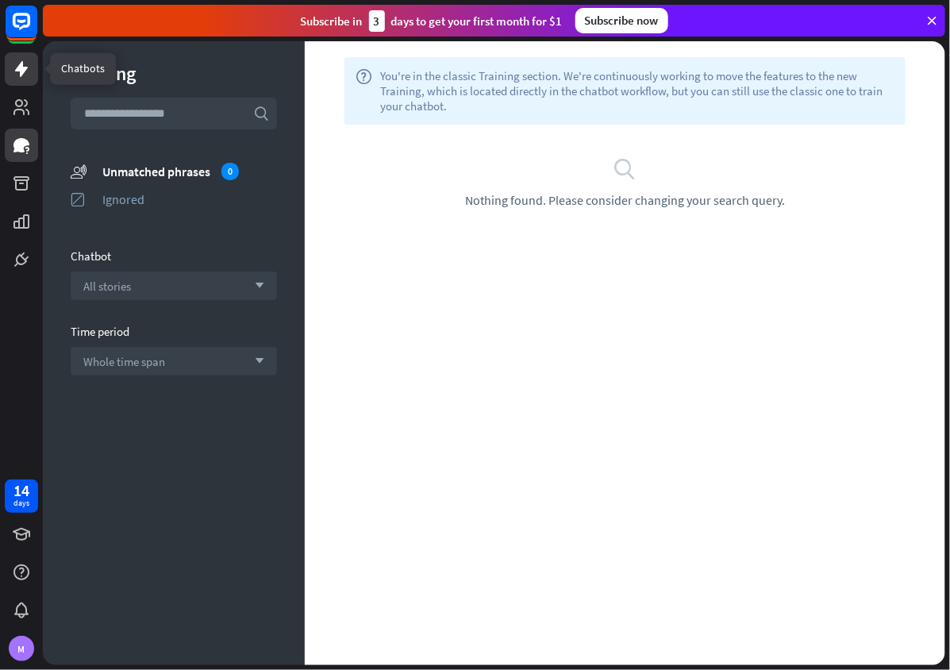
click at [29, 78] on icon at bounding box center [21, 69] width 19 height 19
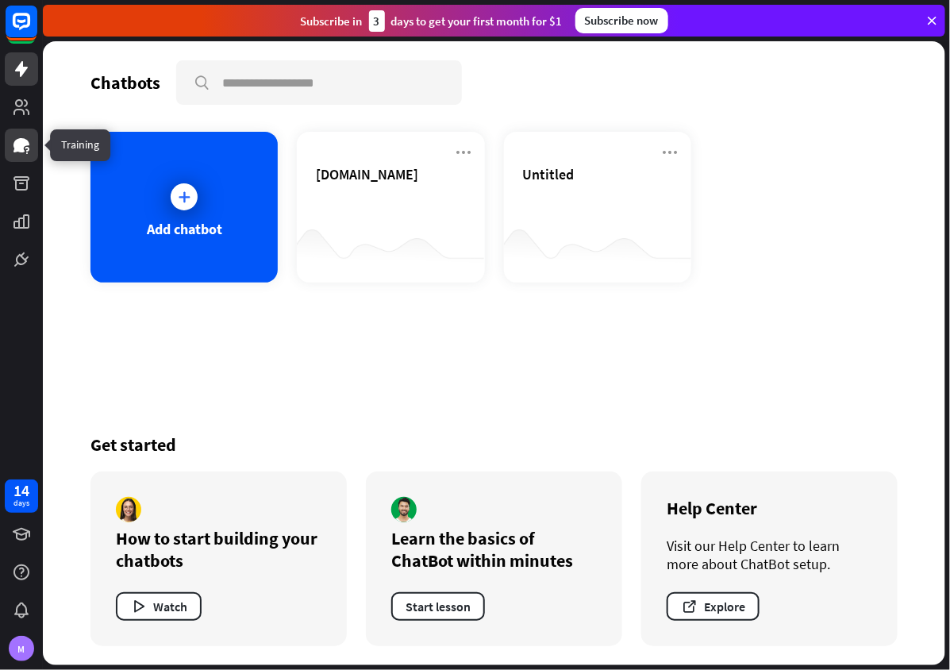
click at [22, 157] on link at bounding box center [21, 145] width 33 height 33
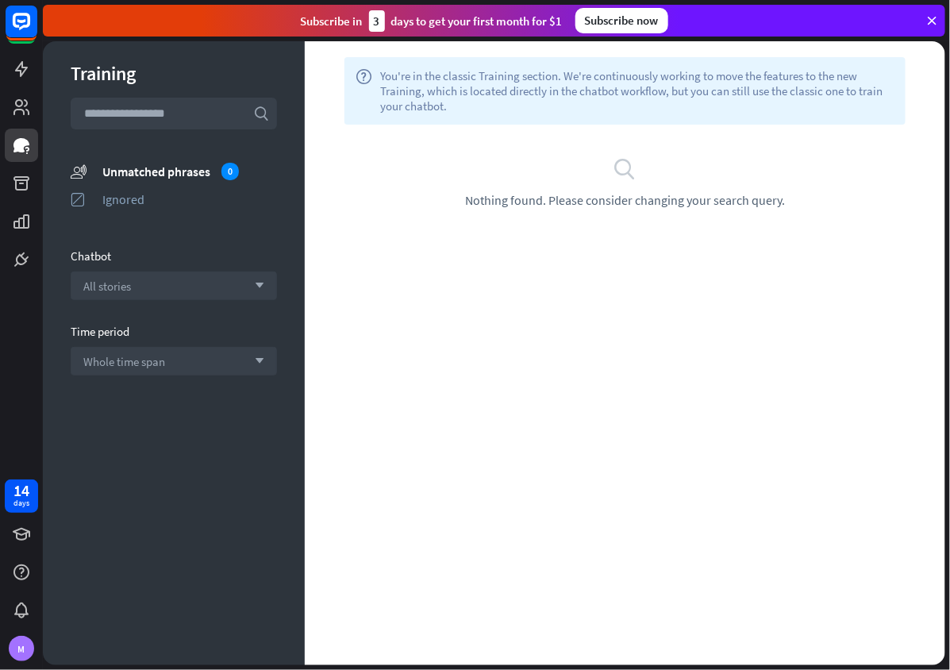
click at [182, 116] on input "text" at bounding box center [174, 114] width 206 height 32
click at [136, 285] on div "All stories arrow_down" at bounding box center [174, 285] width 206 height 29
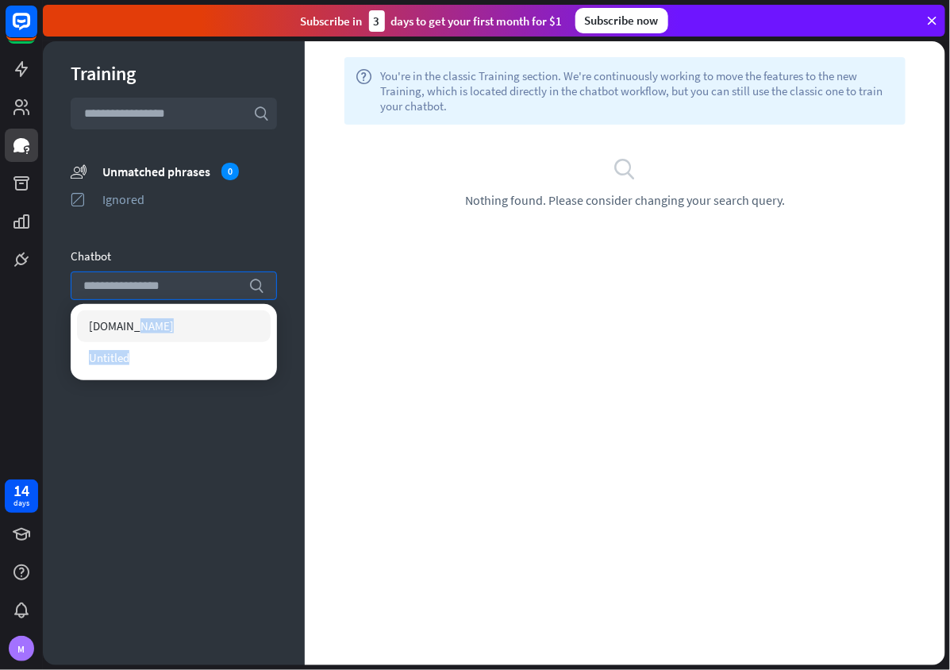
drag, startPoint x: 127, startPoint y: 361, endPoint x: 133, endPoint y: 323, distance: 38.5
click at [133, 323] on div "[DOMAIN_NAME] Untitled" at bounding box center [174, 342] width 206 height 76
click at [133, 323] on span "[DOMAIN_NAME]" at bounding box center [131, 325] width 85 height 15
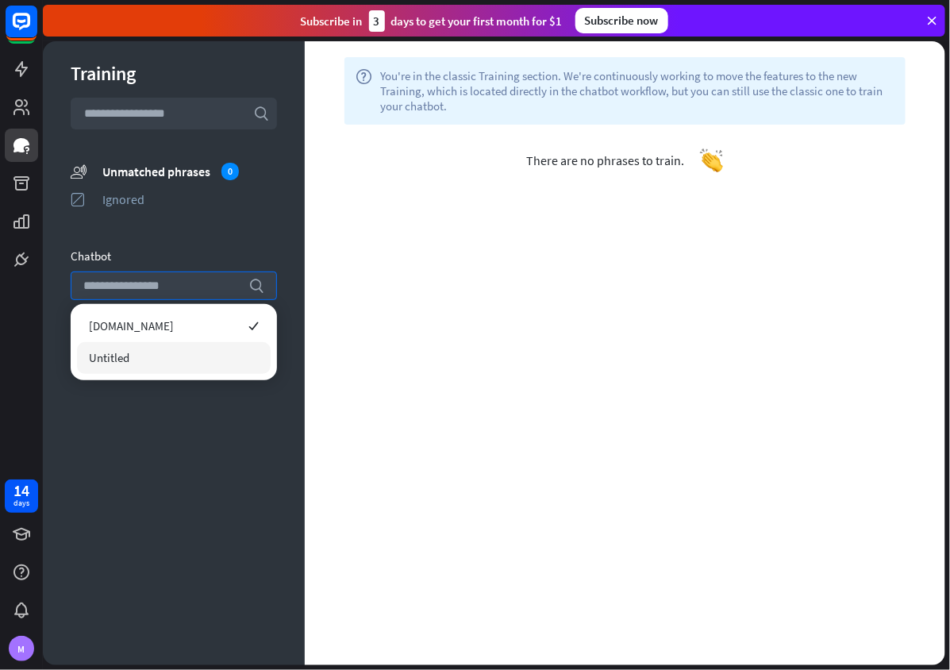
click at [198, 452] on div "Training search unmatched_phrases Unmatched phrases 0 ignored Ignored Chatbot s…" at bounding box center [174, 353] width 262 height 624
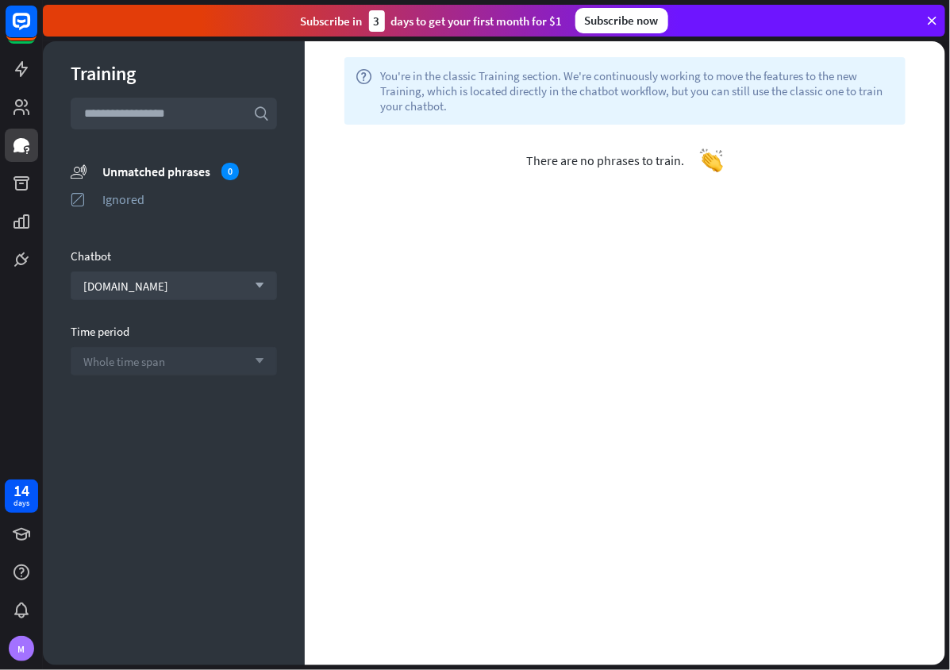
click at [200, 368] on div "Whole time span arrow_down" at bounding box center [174, 361] width 206 height 29
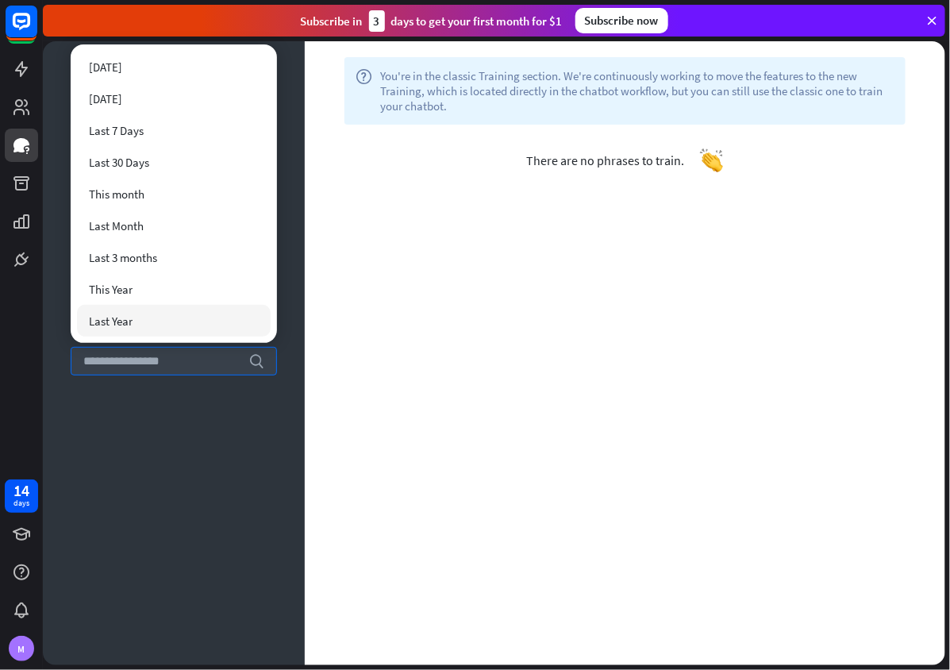
click at [447, 236] on div "help You're in the classic Training section. We're continuously working to move…" at bounding box center [625, 353] width 641 height 624
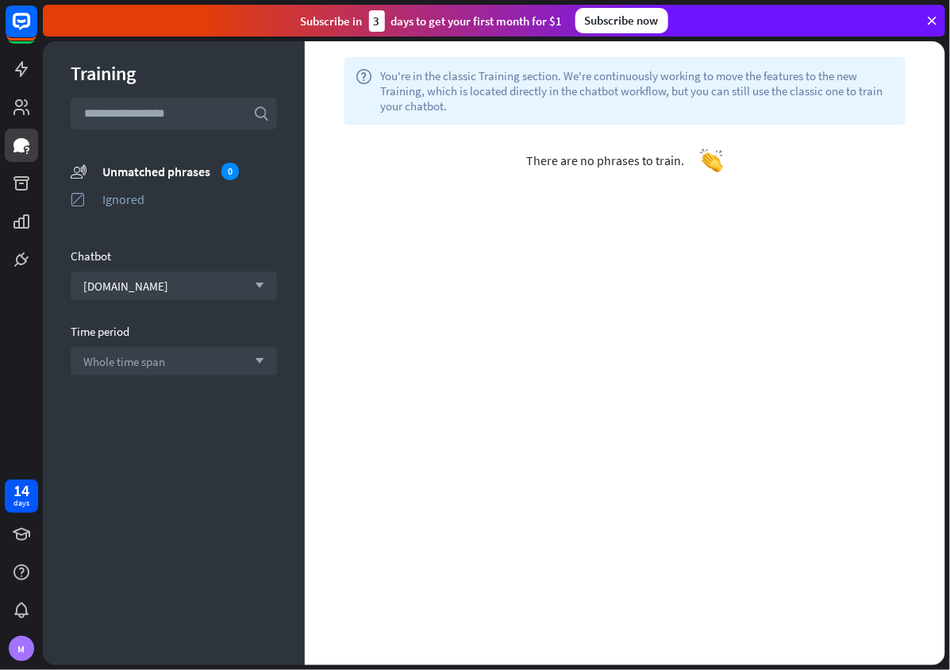
click at [599, 155] on span "There are no phrases to train." at bounding box center [605, 160] width 158 height 16
click at [12, 219] on icon at bounding box center [21, 221] width 19 height 19
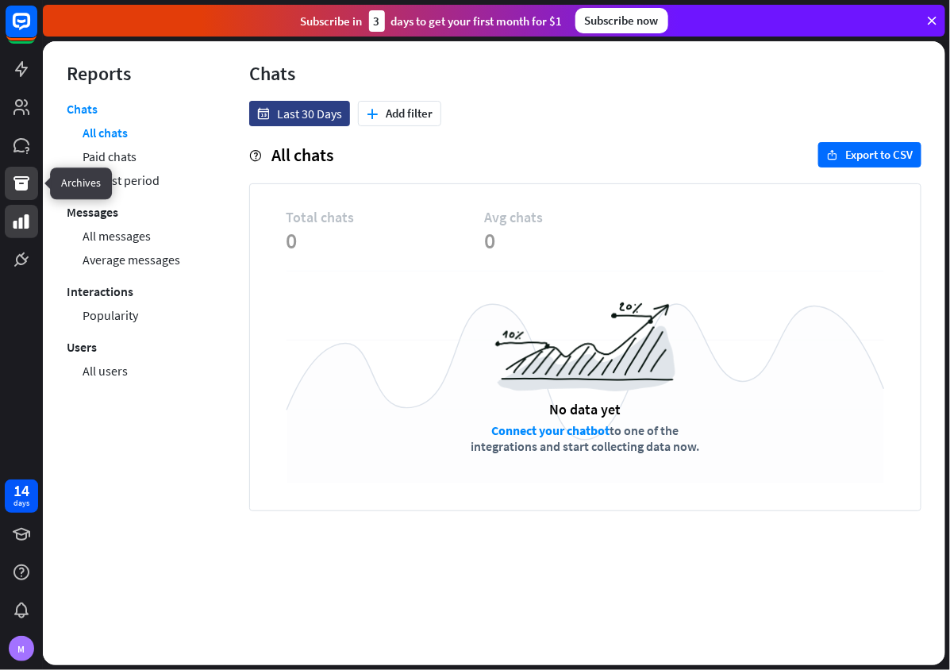
click at [14, 192] on icon at bounding box center [21, 183] width 19 height 19
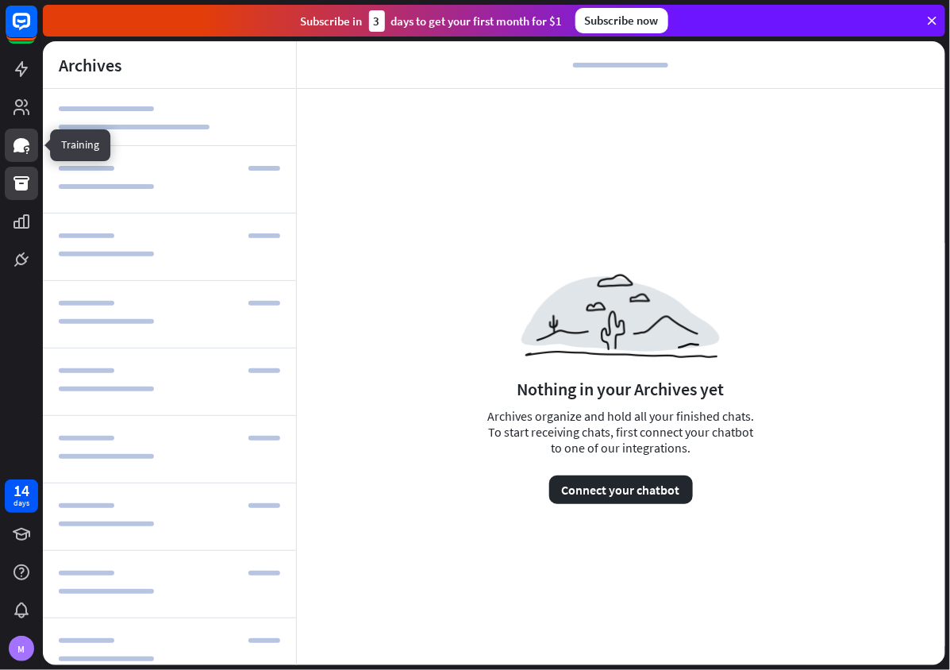
click at [29, 151] on icon at bounding box center [21, 145] width 19 height 19
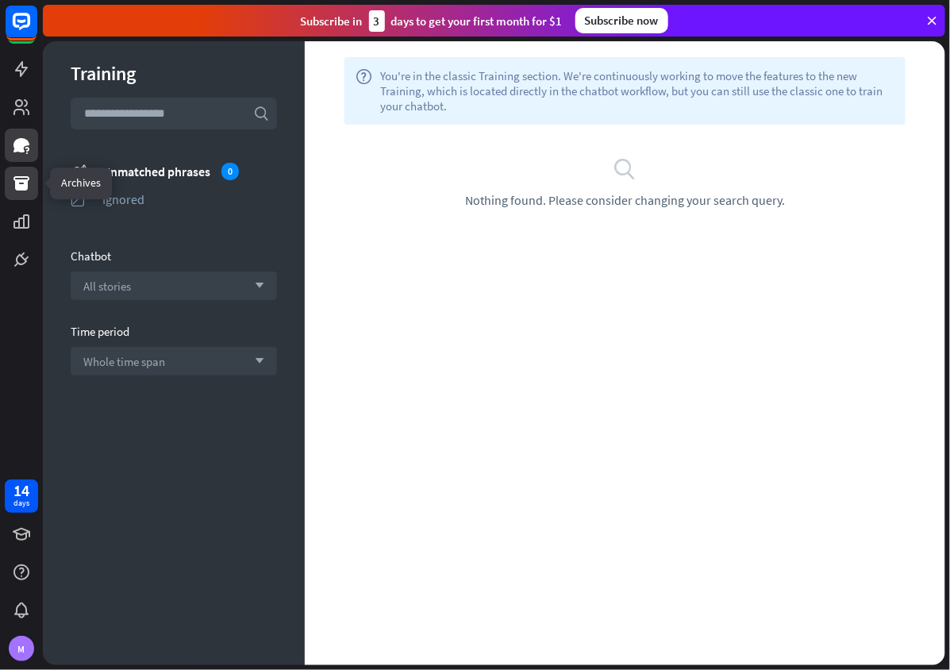
click at [23, 182] on icon at bounding box center [21, 183] width 16 height 14
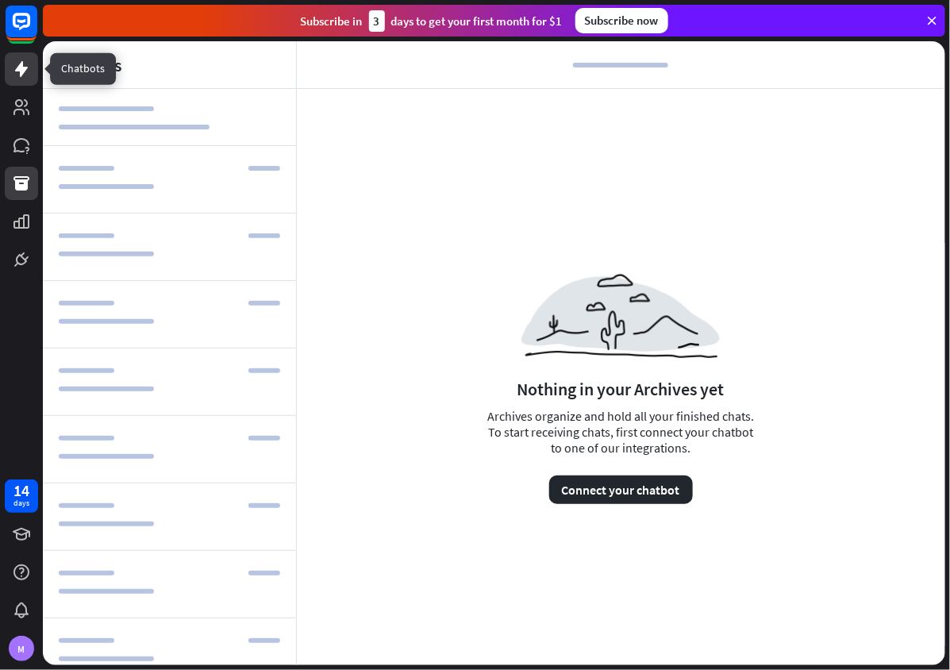
click at [29, 68] on icon at bounding box center [21, 69] width 19 height 19
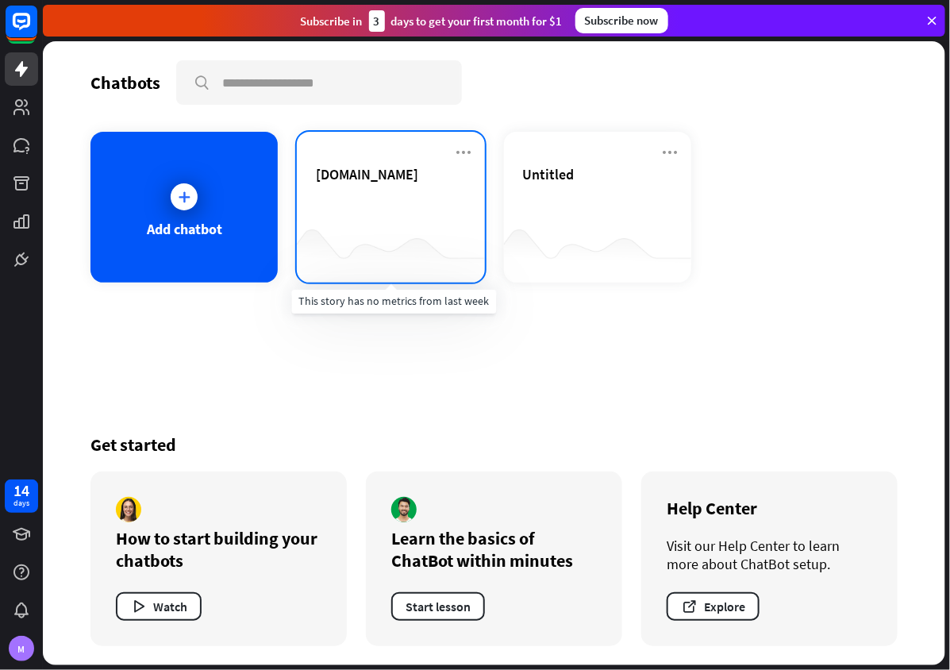
click at [408, 225] on div at bounding box center [390, 251] width 187 height 61
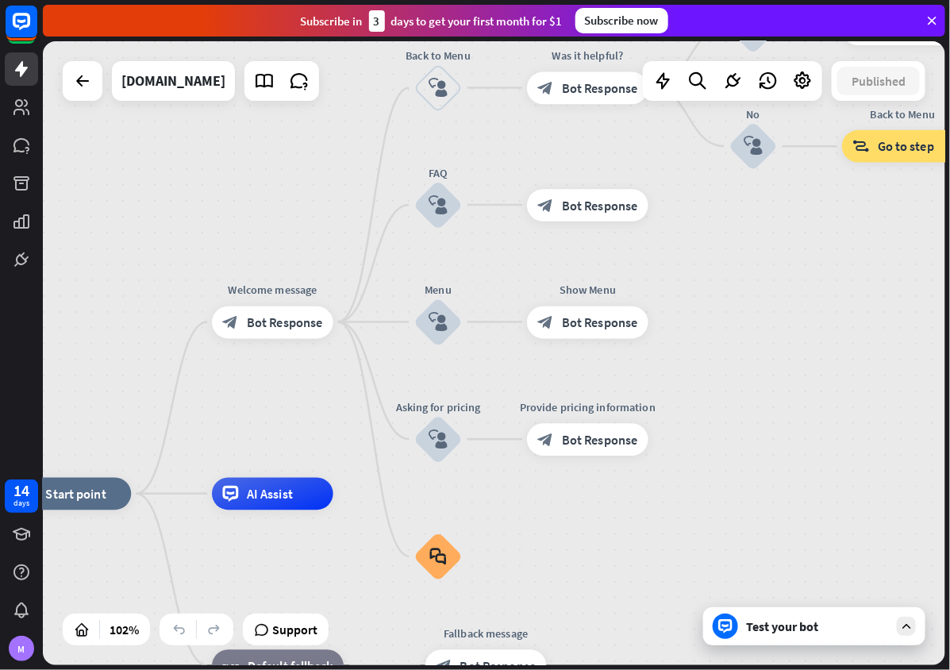
drag, startPoint x: 508, startPoint y: 248, endPoint x: 304, endPoint y: 386, distance: 245.9
click at [304, 386] on div "home_2 Start point Welcome message block_bot_response Bot Response Back to Menu…" at bounding box center [494, 353] width 903 height 624
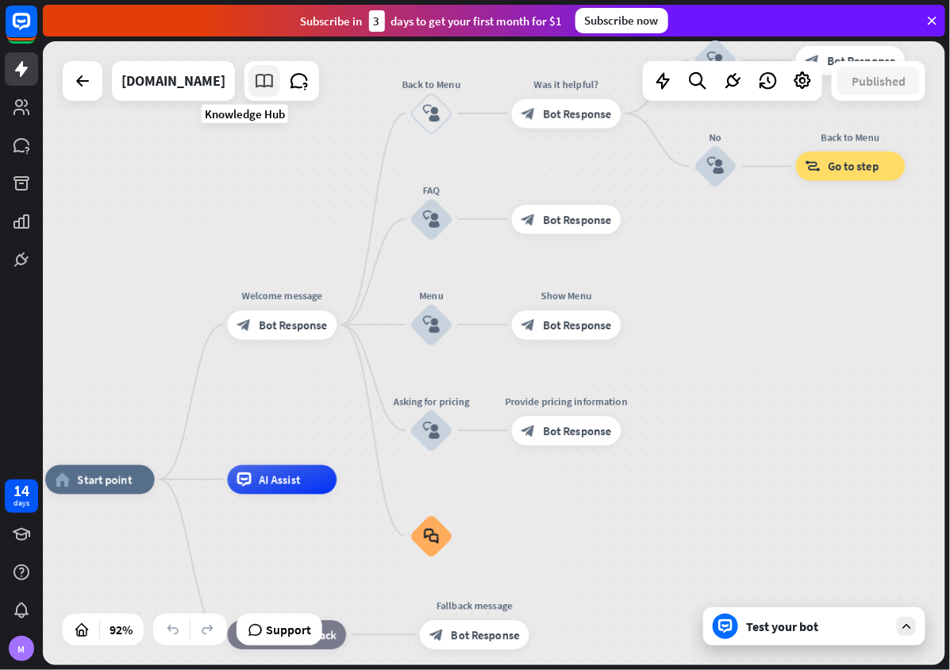
click at [257, 87] on link at bounding box center [264, 81] width 32 height 32
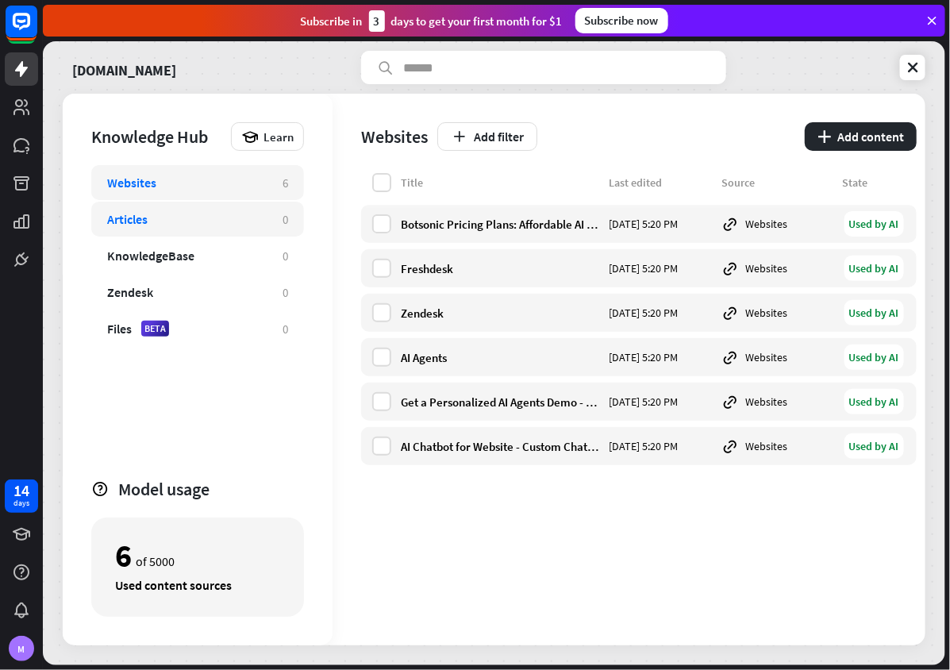
click at [167, 211] on div "Articles" at bounding box center [187, 219] width 160 height 16
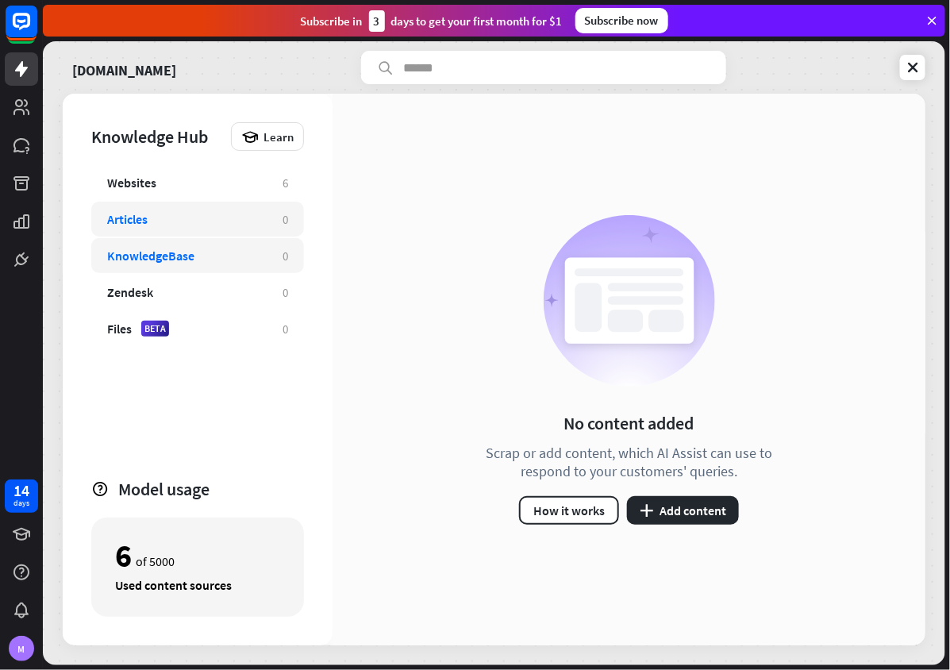
click at [194, 257] on div "KnowledgeBase" at bounding box center [187, 256] width 160 height 16
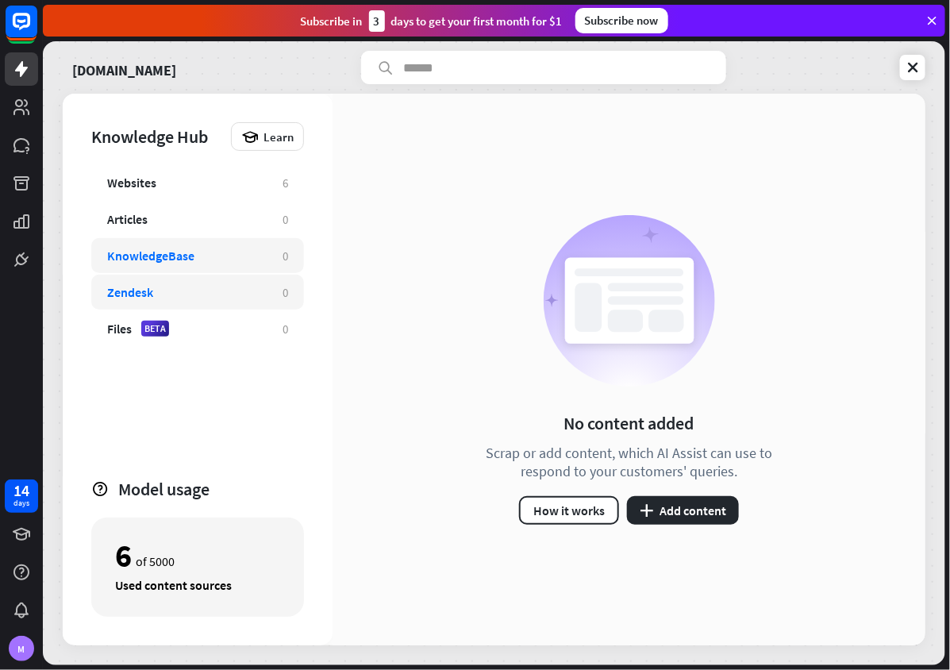
click at [231, 287] on div "Zendesk" at bounding box center [187, 292] width 160 height 16
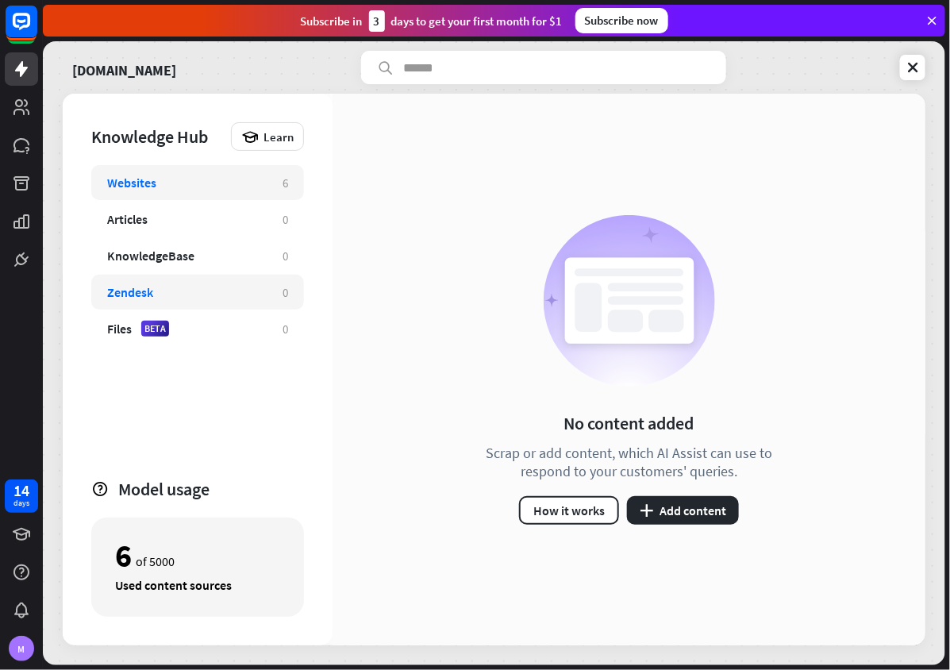
click at [241, 167] on div "Websites 6" at bounding box center [197, 182] width 213 height 35
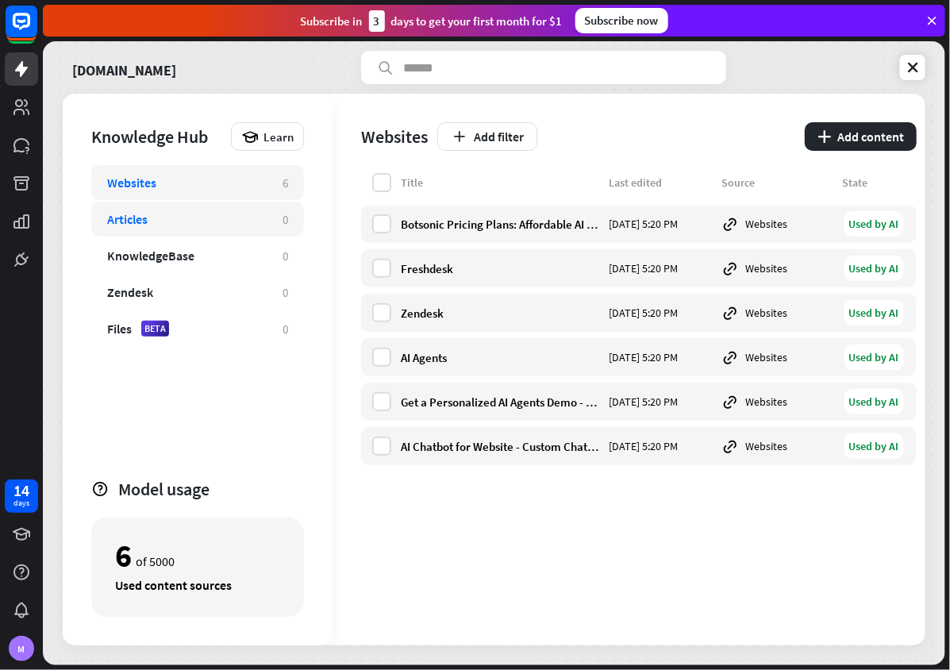
click at [223, 213] on div "Articles" at bounding box center [187, 219] width 160 height 16
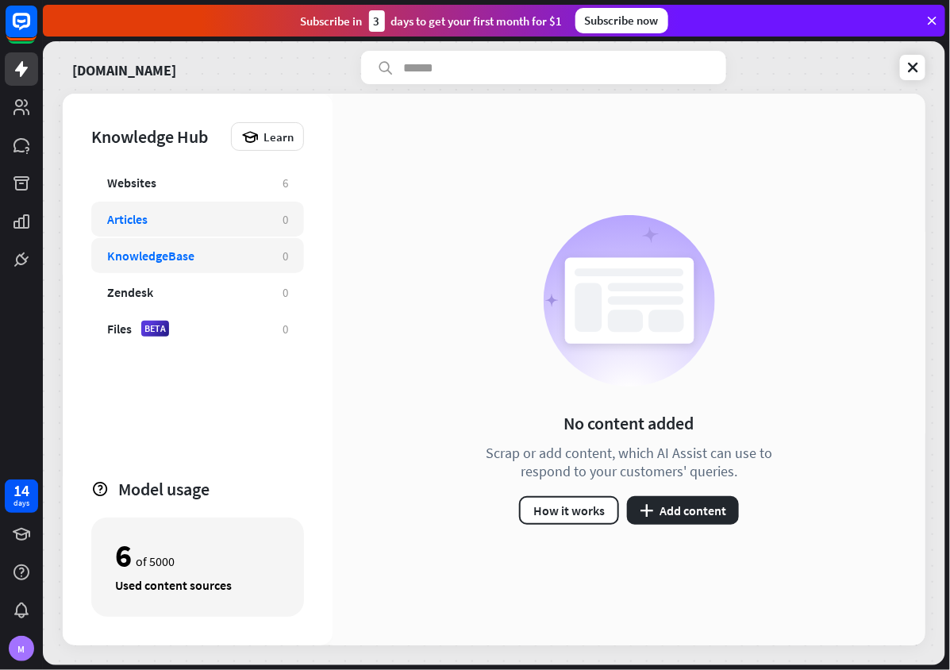
click at [259, 256] on div "KnowledgeBase" at bounding box center [187, 256] width 160 height 16
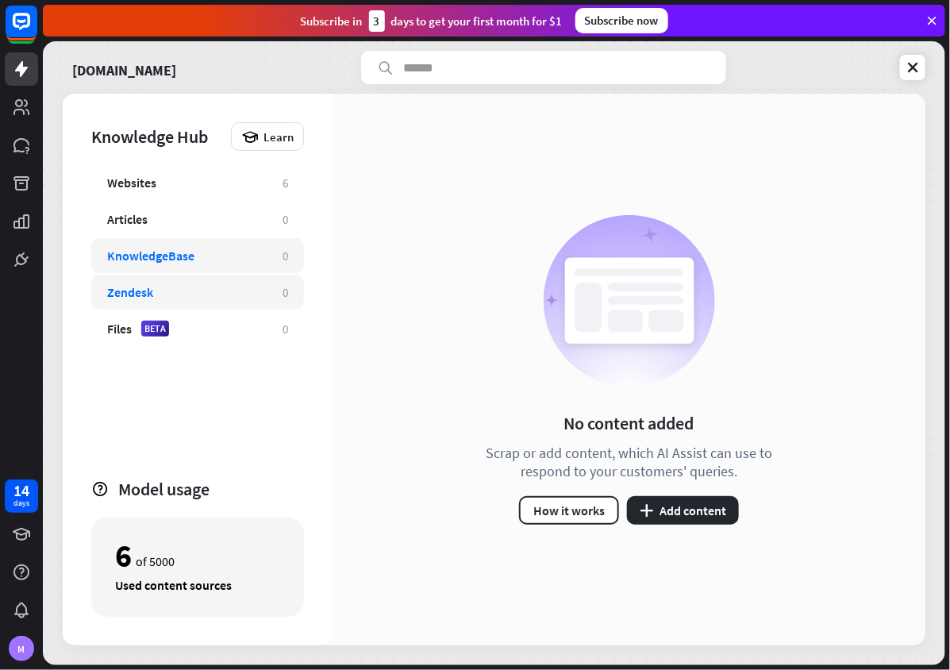
click at [243, 293] on div "Zendesk" at bounding box center [187, 292] width 160 height 16
click at [233, 325] on div "Files BETA" at bounding box center [187, 329] width 160 height 16
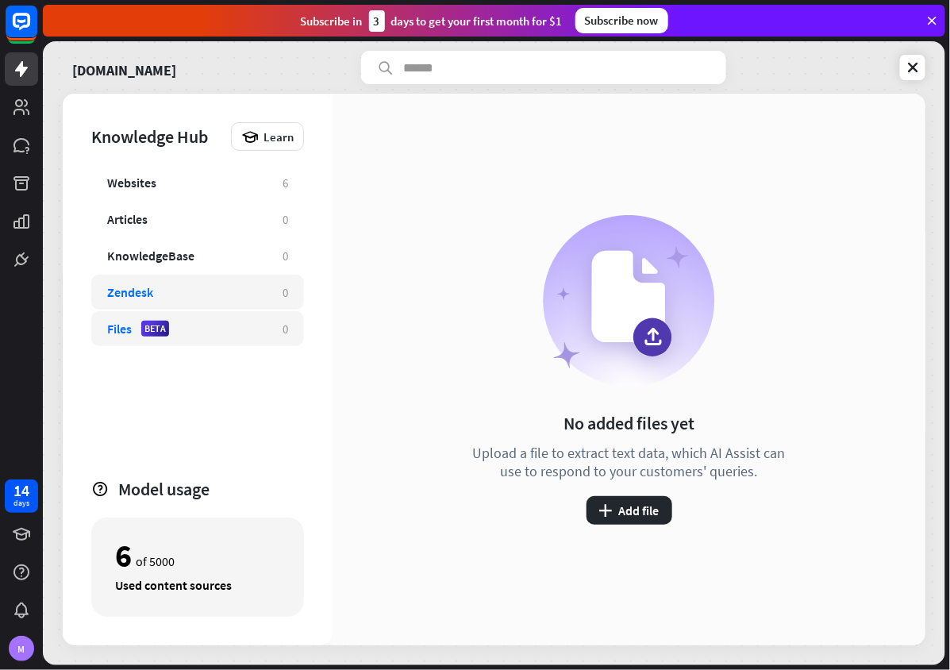
click at [247, 291] on div "Zendesk" at bounding box center [187, 292] width 160 height 16
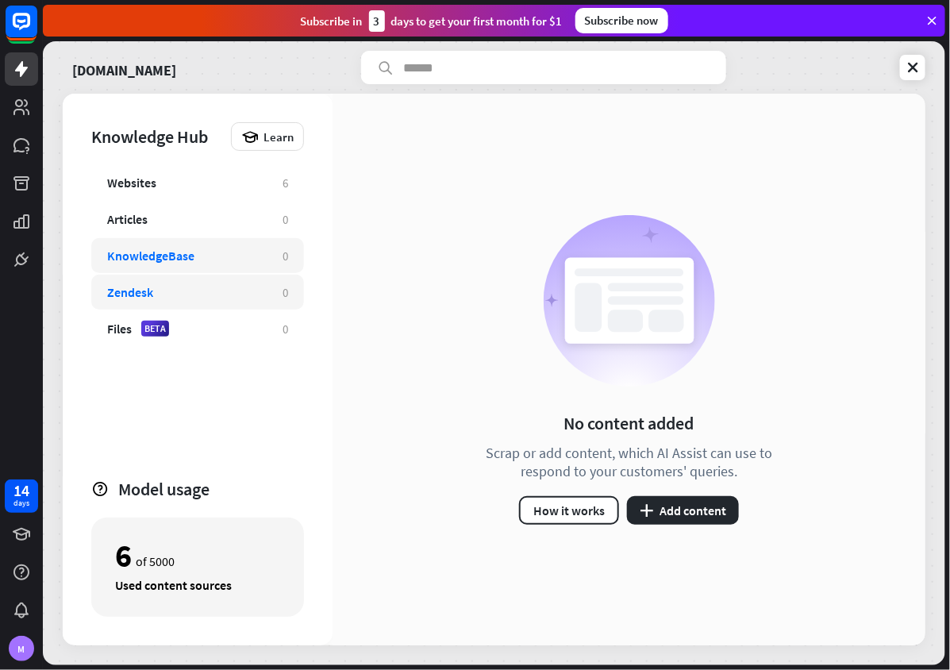
click at [247, 252] on div "KnowledgeBase" at bounding box center [187, 256] width 160 height 16
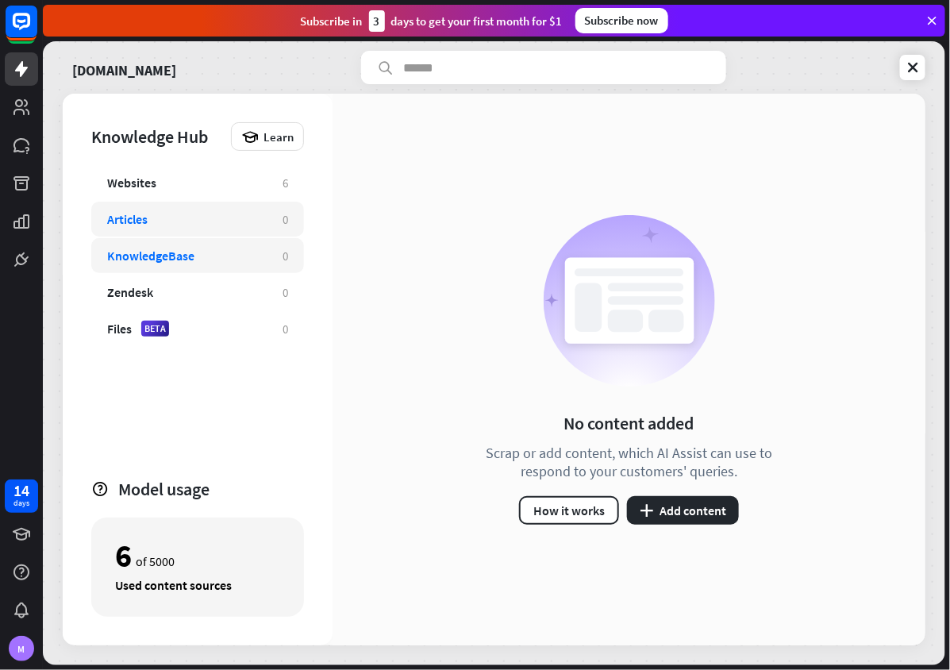
click at [247, 227] on div "Articles 0" at bounding box center [197, 219] width 213 height 35
click at [247, 202] on div "Articles 0" at bounding box center [197, 219] width 213 height 35
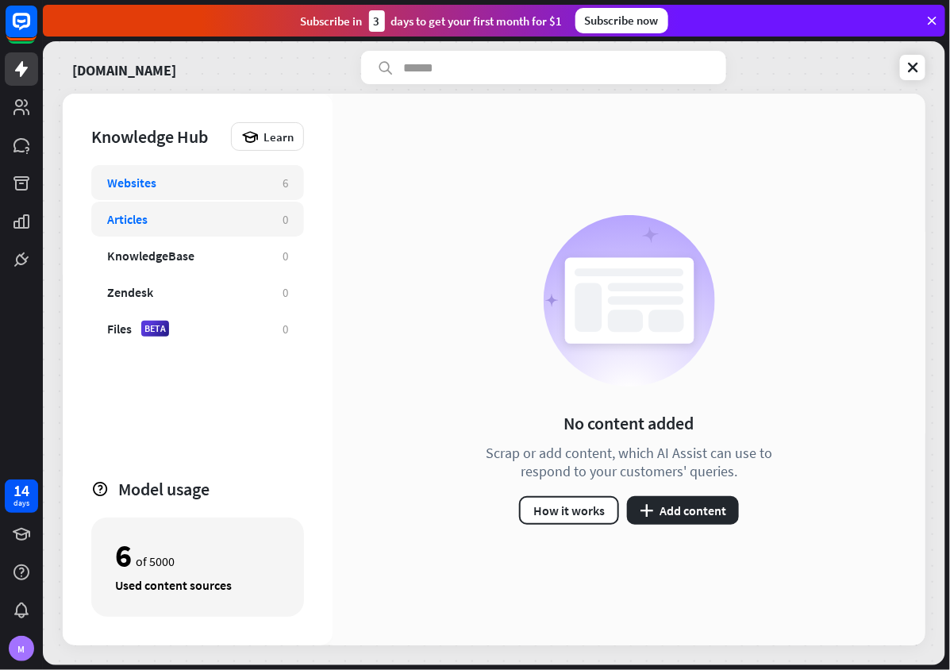
click at [245, 192] on div "Websites 6" at bounding box center [197, 182] width 213 height 35
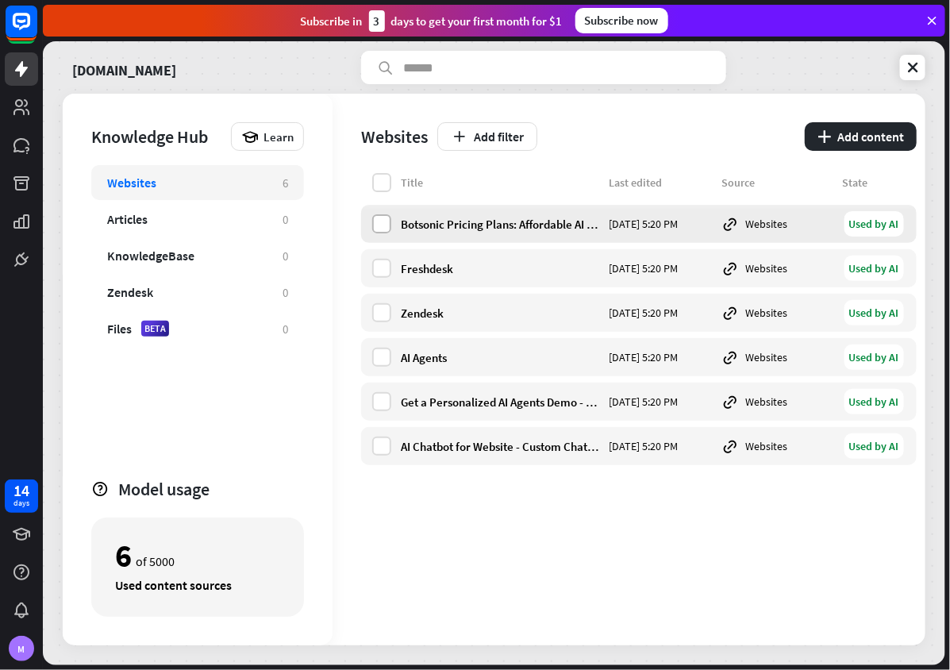
click at [375, 216] on label at bounding box center [381, 223] width 19 height 19
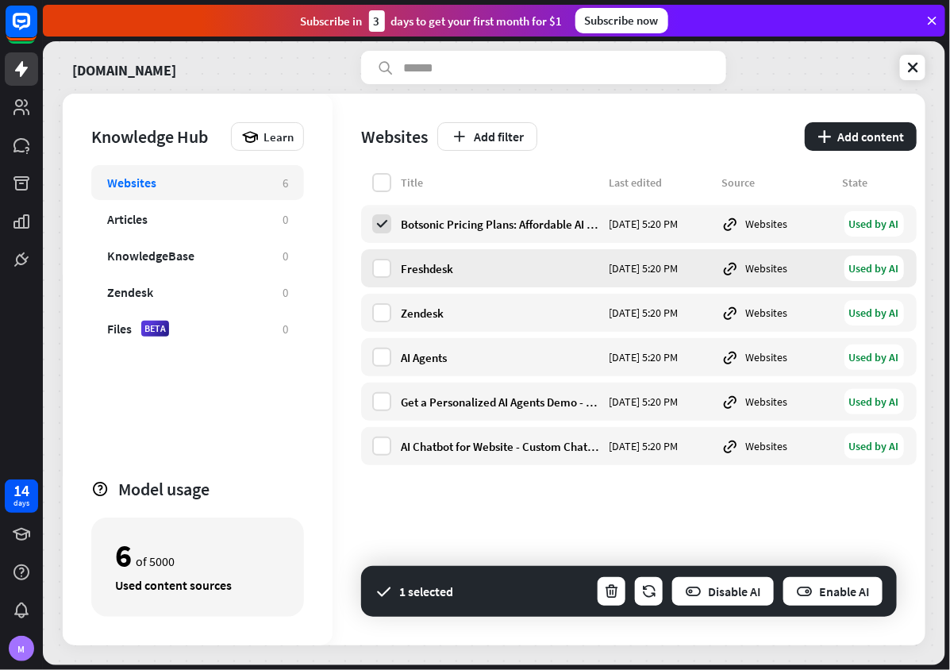
click at [394, 276] on div "Freshdesk [DATE] 5:20 PM Websites Used by AI" at bounding box center [639, 268] width 556 height 38
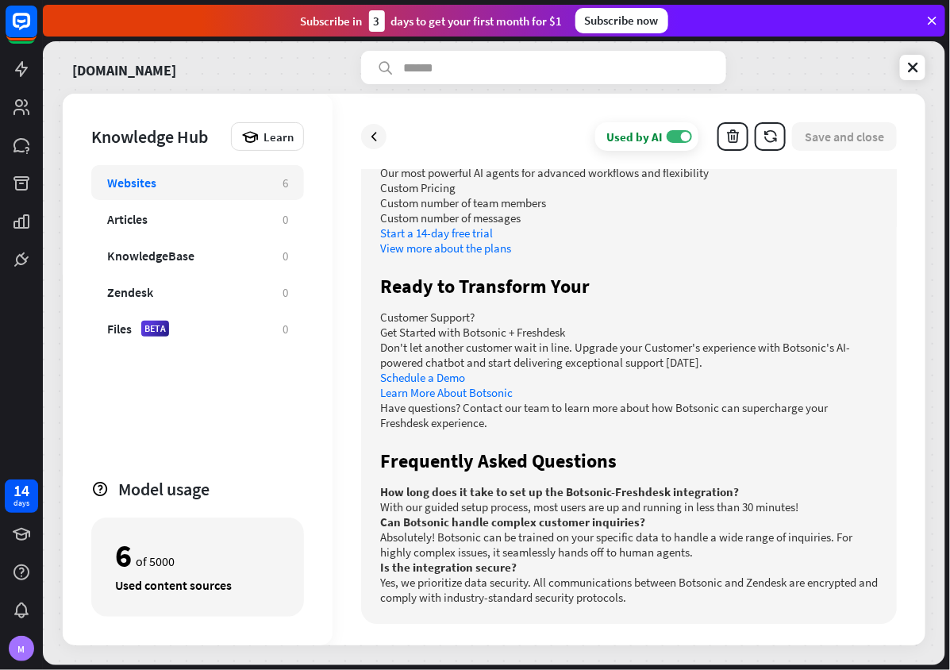
scroll to position [1431, 0]
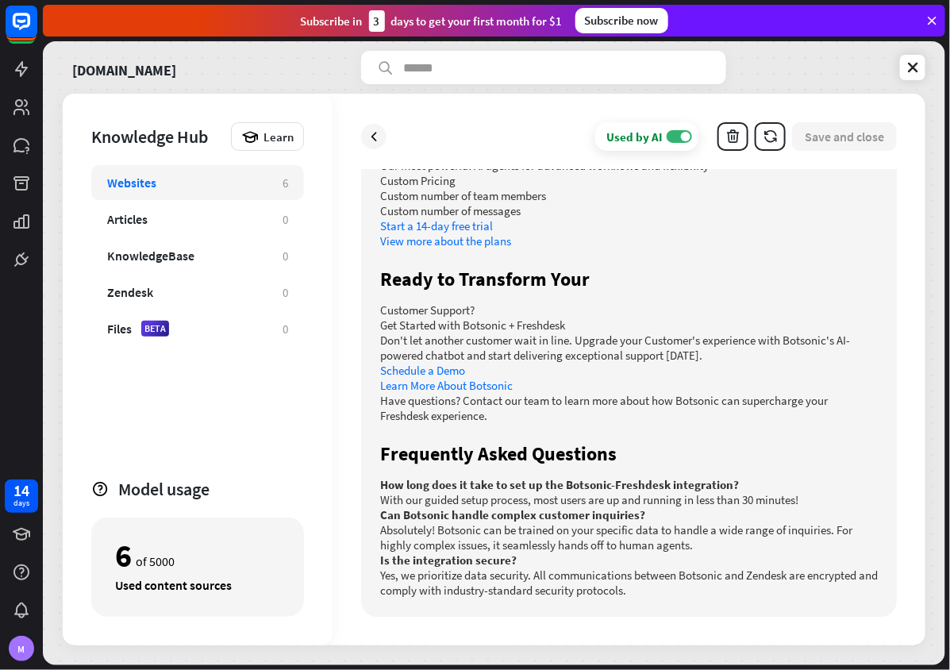
click at [386, 145] on div "Used by AI ON Save and close" at bounding box center [629, 136] width 536 height 29
click at [383, 137] on div at bounding box center [373, 136] width 25 height 25
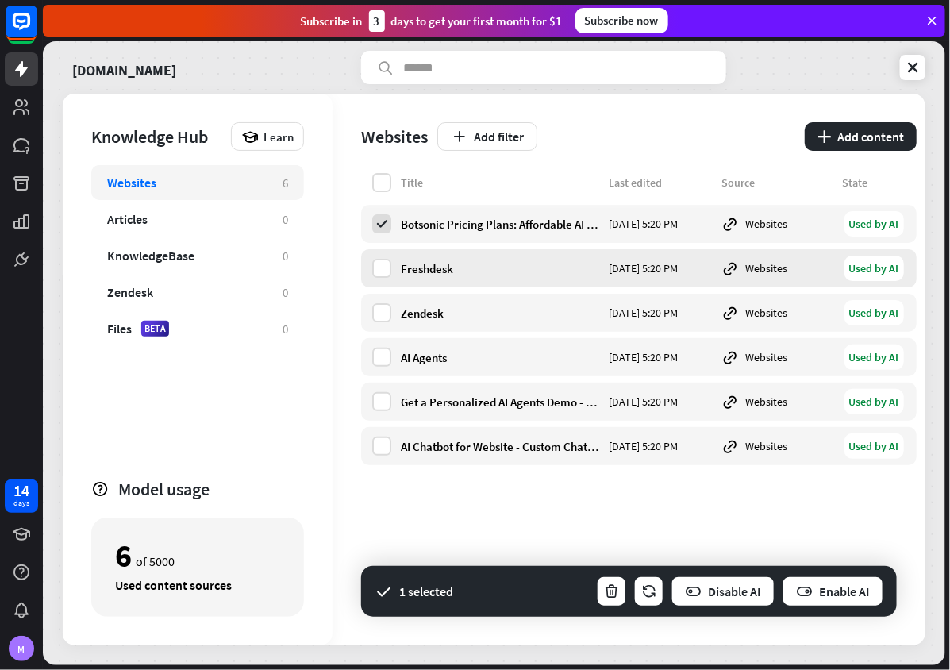
click at [456, 272] on div "Freshdesk" at bounding box center [500, 268] width 198 height 15
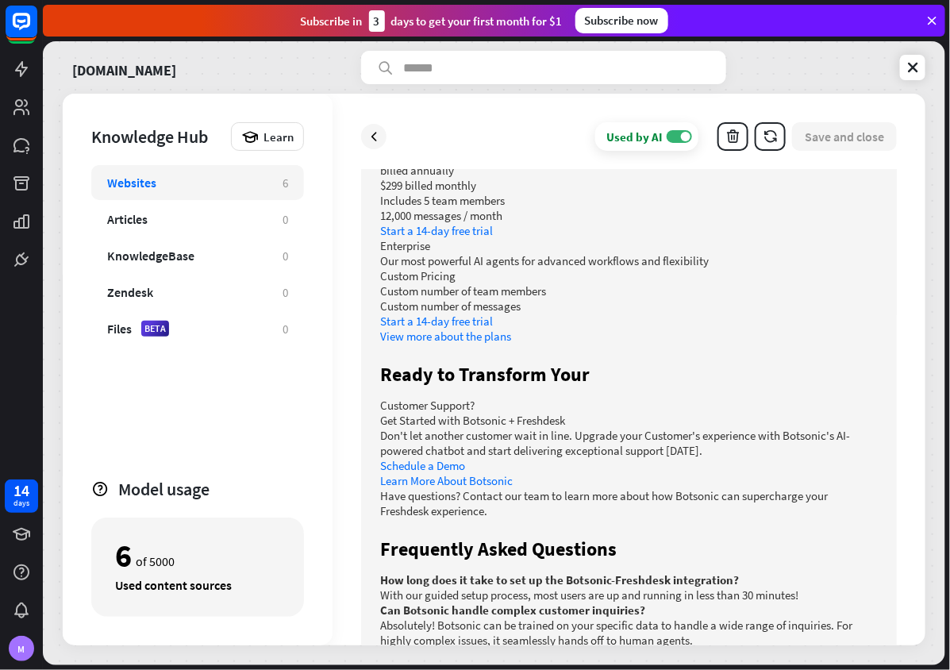
scroll to position [1431, 0]
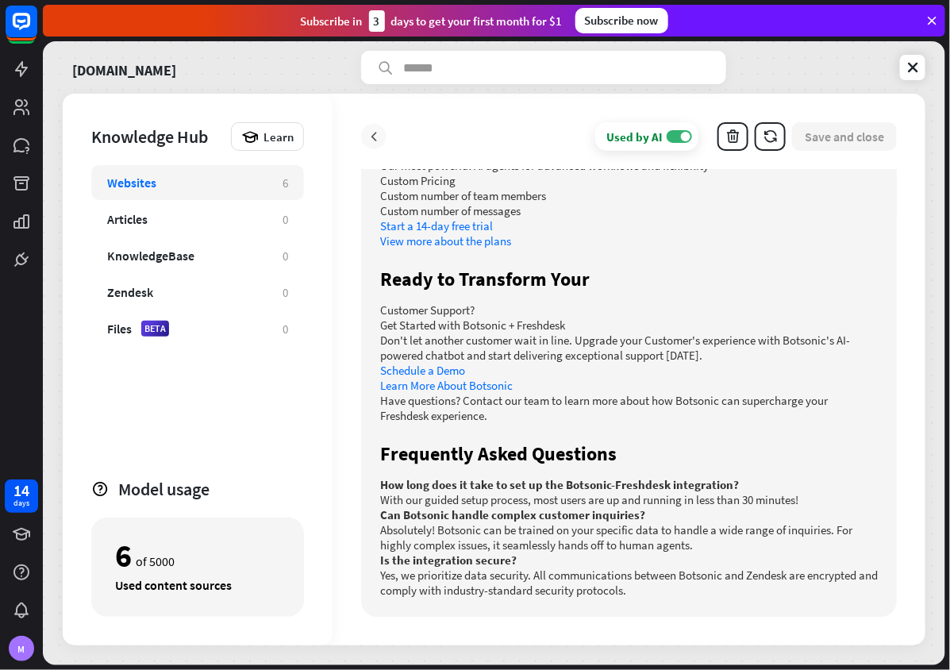
click at [373, 134] on icon at bounding box center [374, 137] width 16 height 16
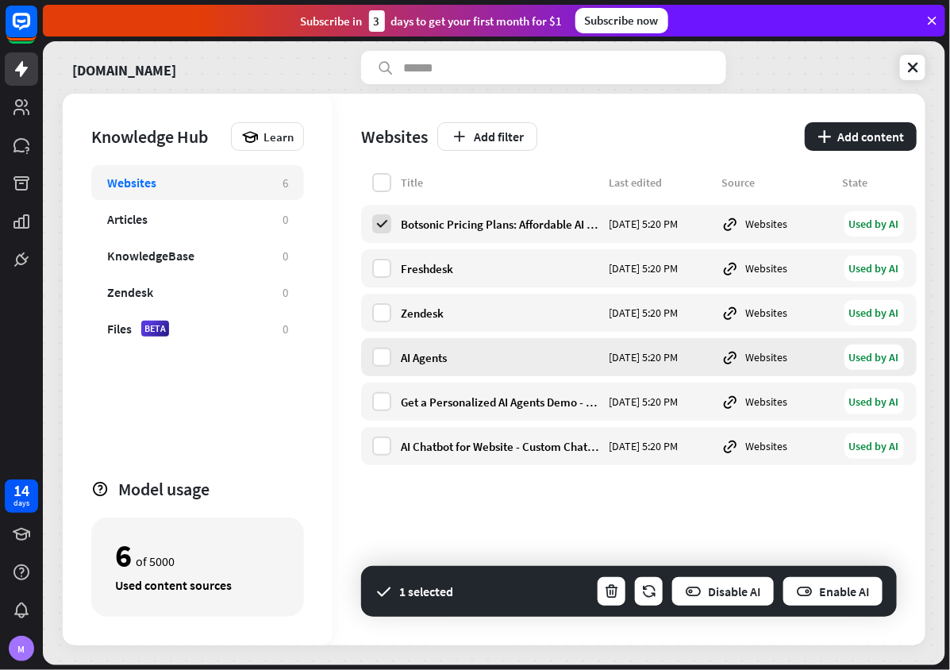
click at [451, 357] on div "AI Agents" at bounding box center [500, 357] width 198 height 15
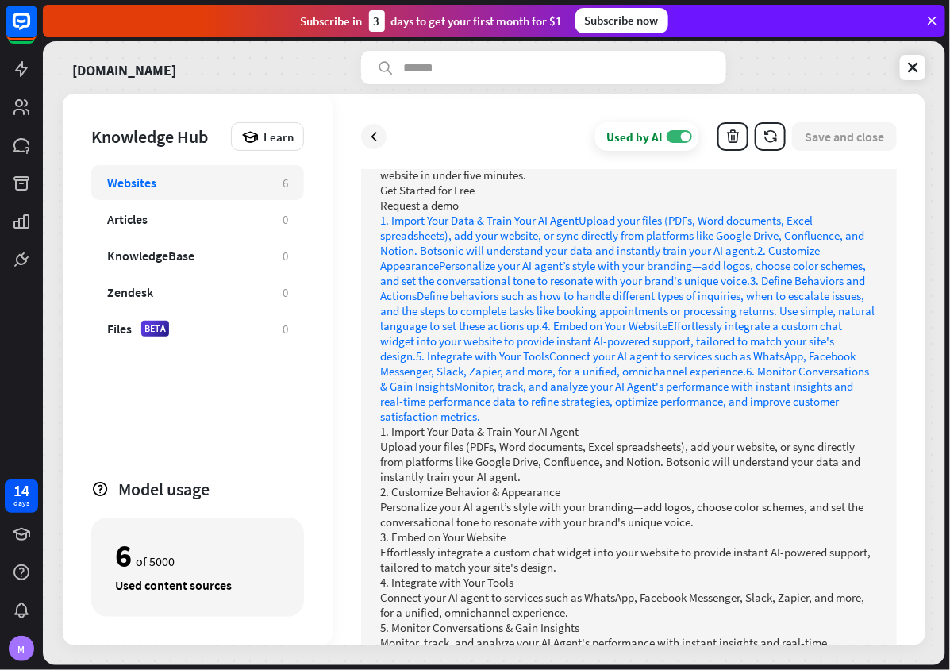
scroll to position [3342, 0]
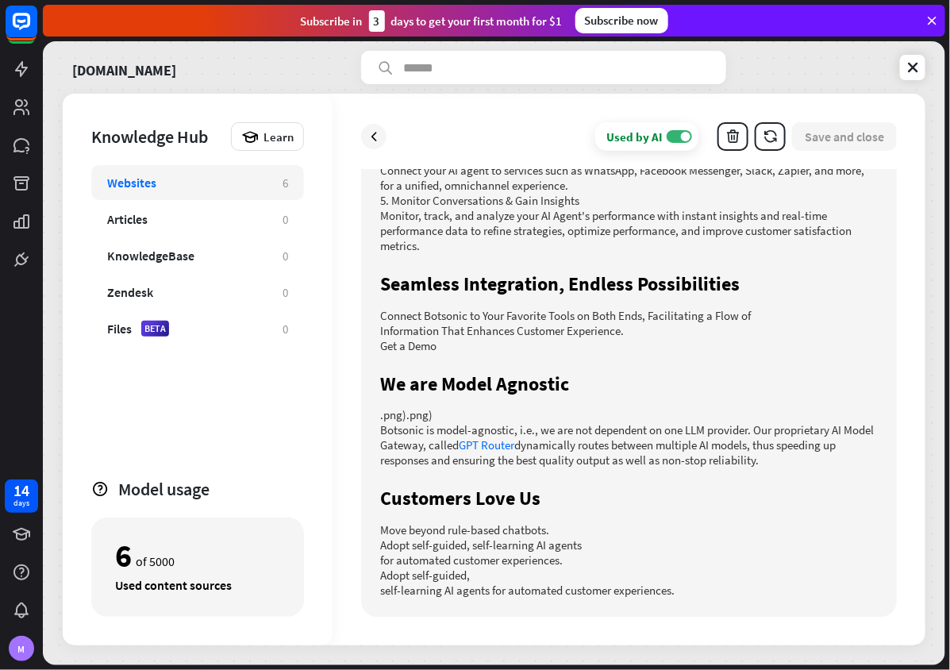
click at [386, 131] on div "Used by AI ON Save and close" at bounding box center [629, 136] width 536 height 29
click at [379, 132] on icon at bounding box center [374, 137] width 16 height 16
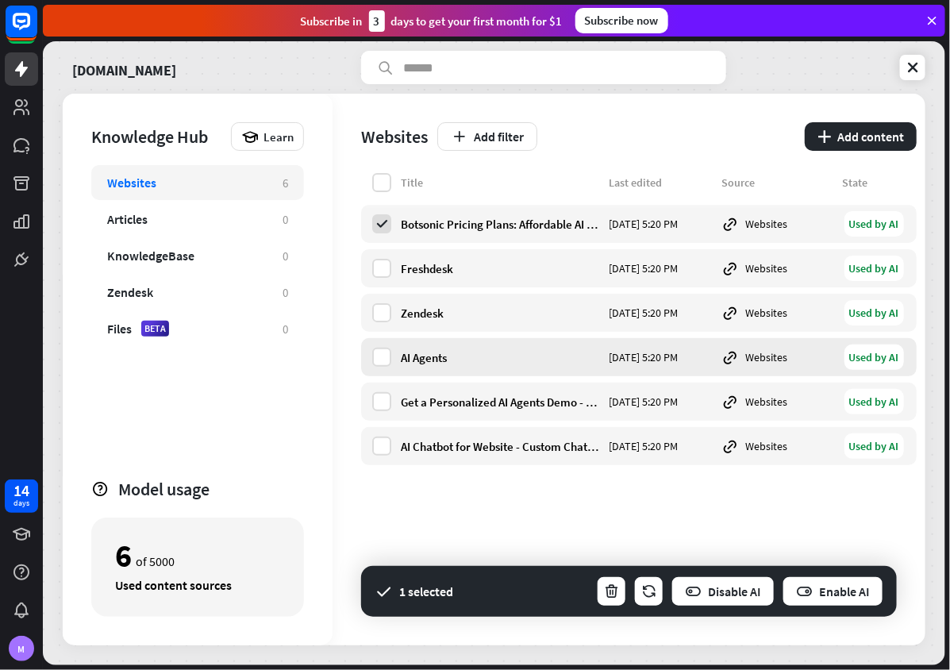
click at [439, 372] on div "AI Agents [DATE] 5:20 PM Websites Used by AI" at bounding box center [639, 357] width 556 height 38
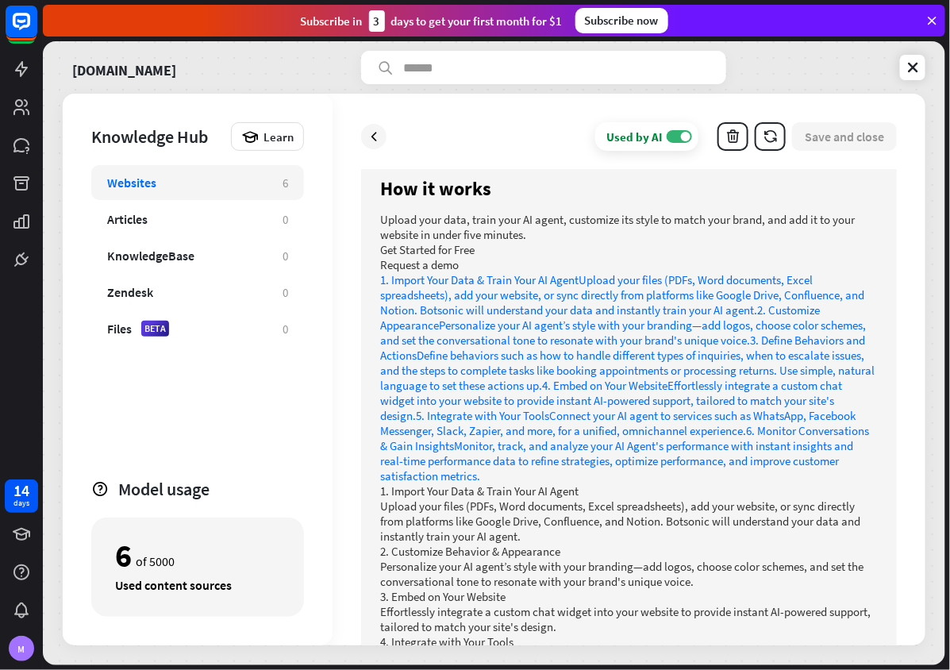
scroll to position [3342, 0]
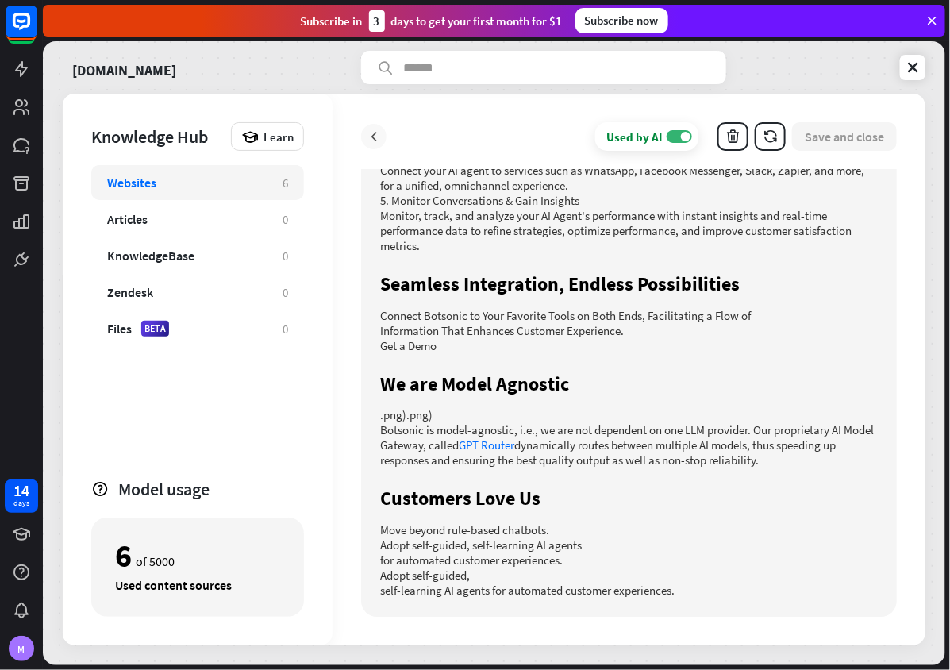
click at [376, 139] on icon at bounding box center [374, 137] width 16 height 16
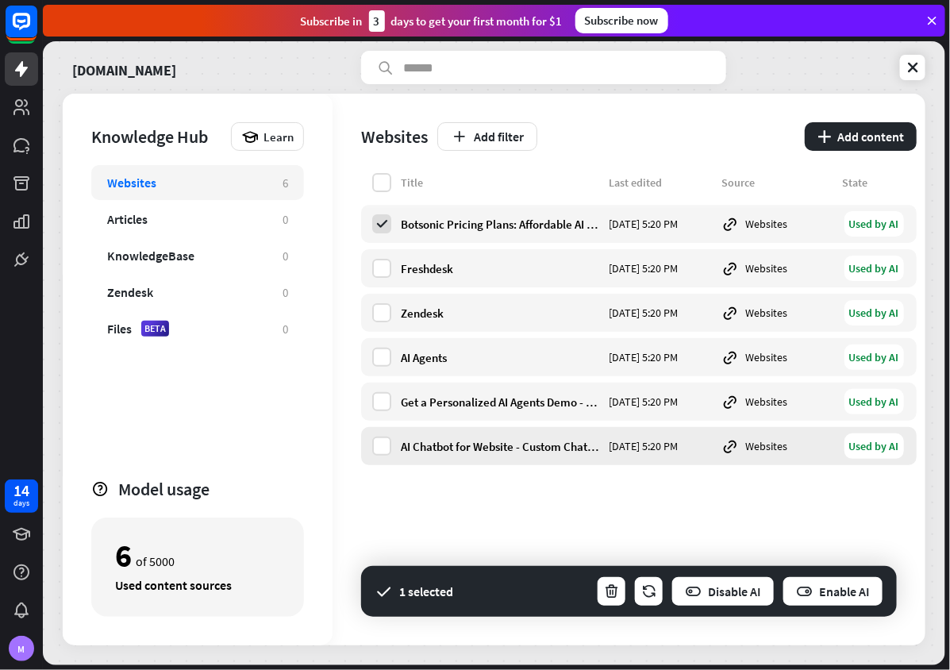
click at [412, 443] on div "AI Chatbot for Website - Custom ChatGPT Chat bots - Botsonic" at bounding box center [500, 446] width 198 height 15
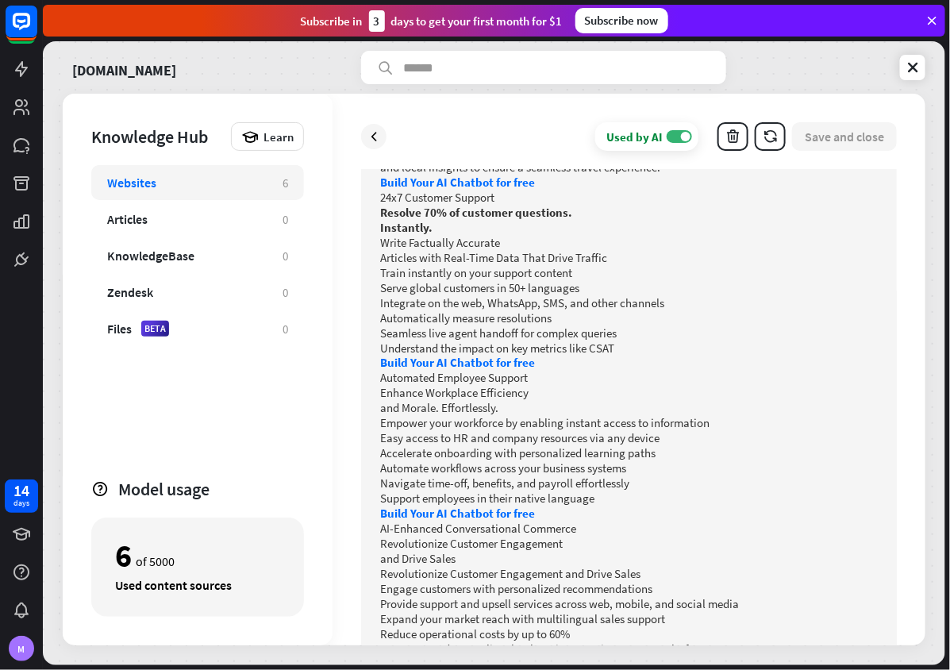
scroll to position [755, 0]
click at [495, 364] on strong "Build Your AI Chatbot for free" at bounding box center [457, 362] width 155 height 15
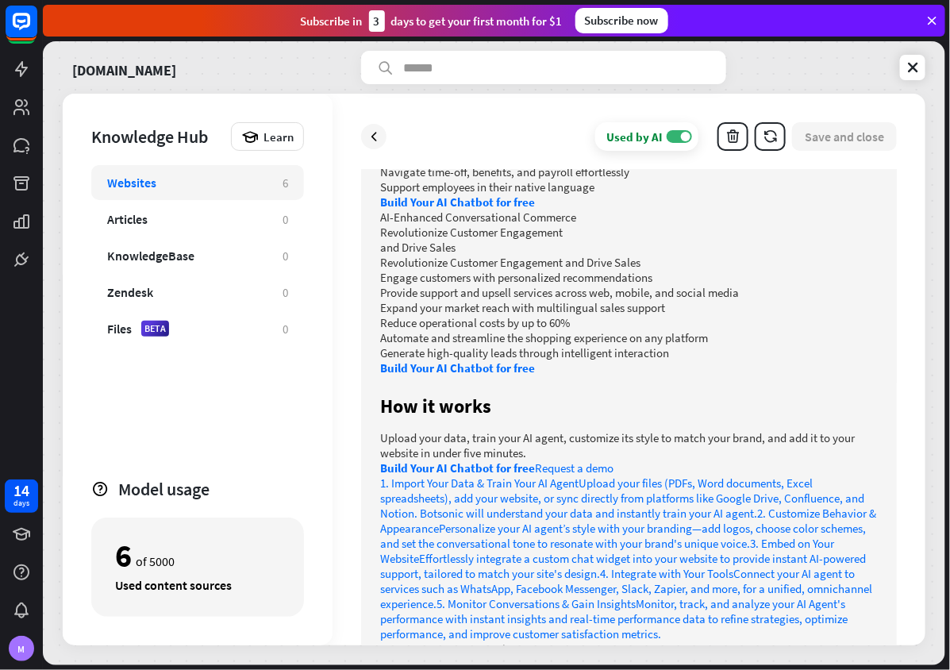
scroll to position [1088, 0]
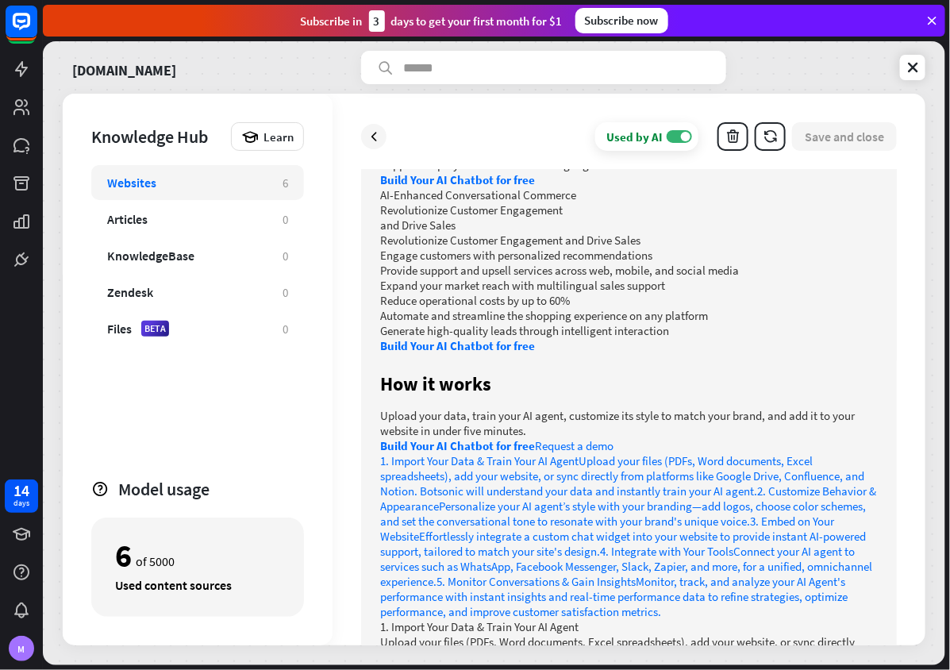
click at [513, 449] on strong "Build Your AI Chatbot for free" at bounding box center [457, 446] width 155 height 15
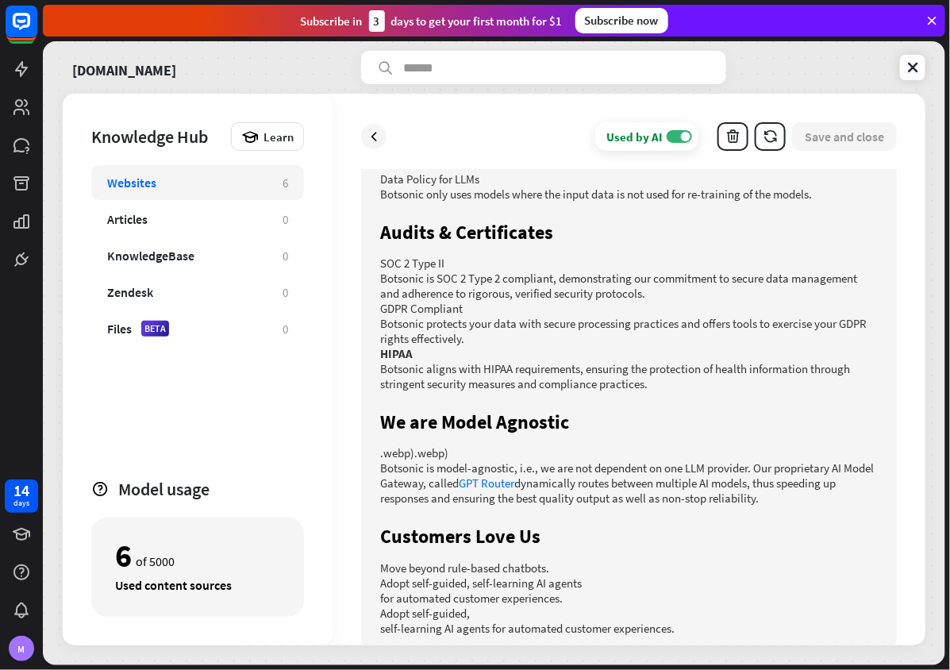
scroll to position [2400, 0]
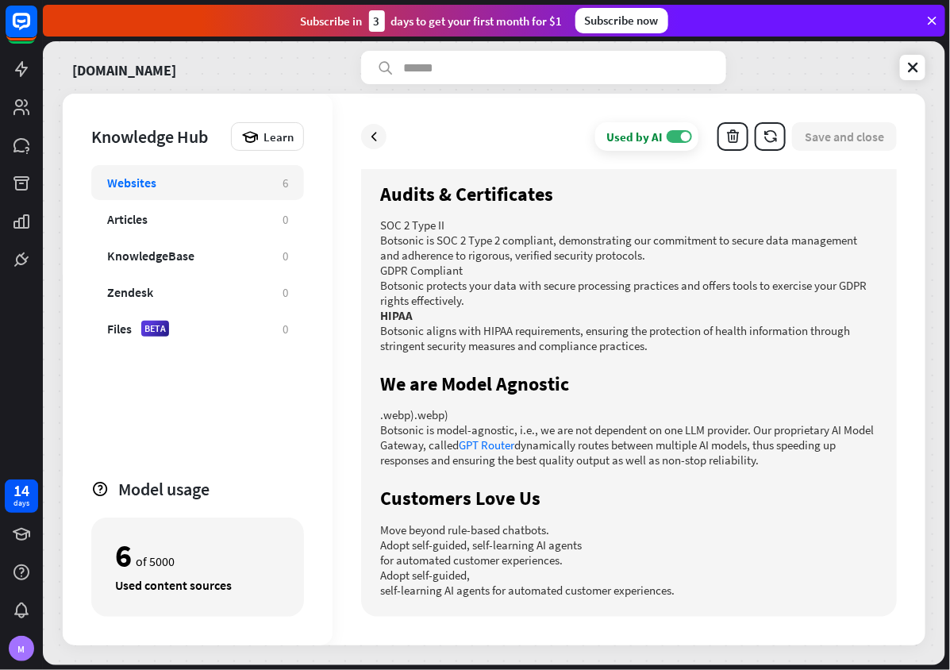
click at [514, 446] on link "GPT Router" at bounding box center [487, 444] width 56 height 15
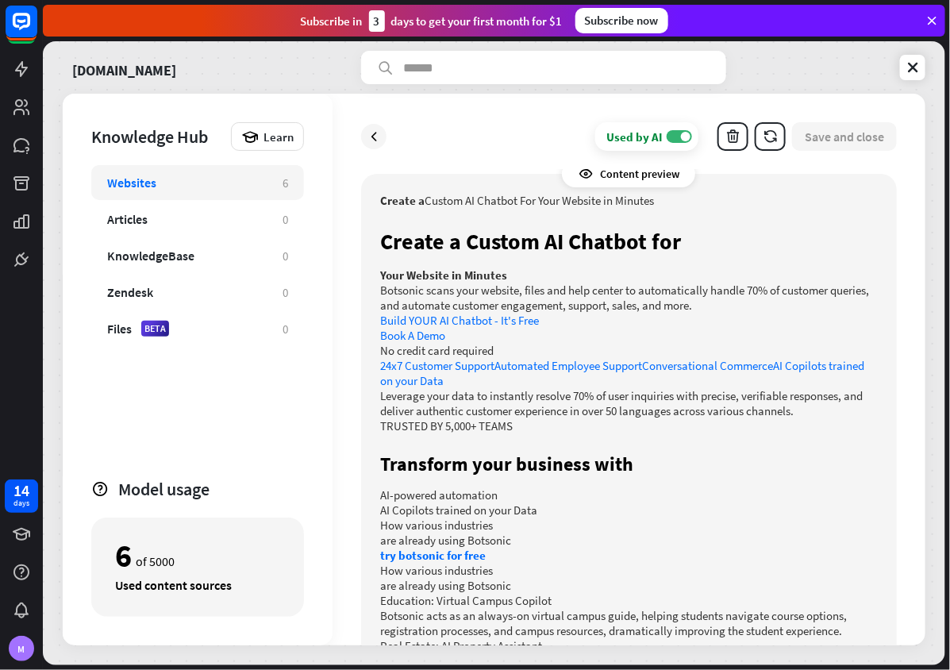
scroll to position [0, 0]
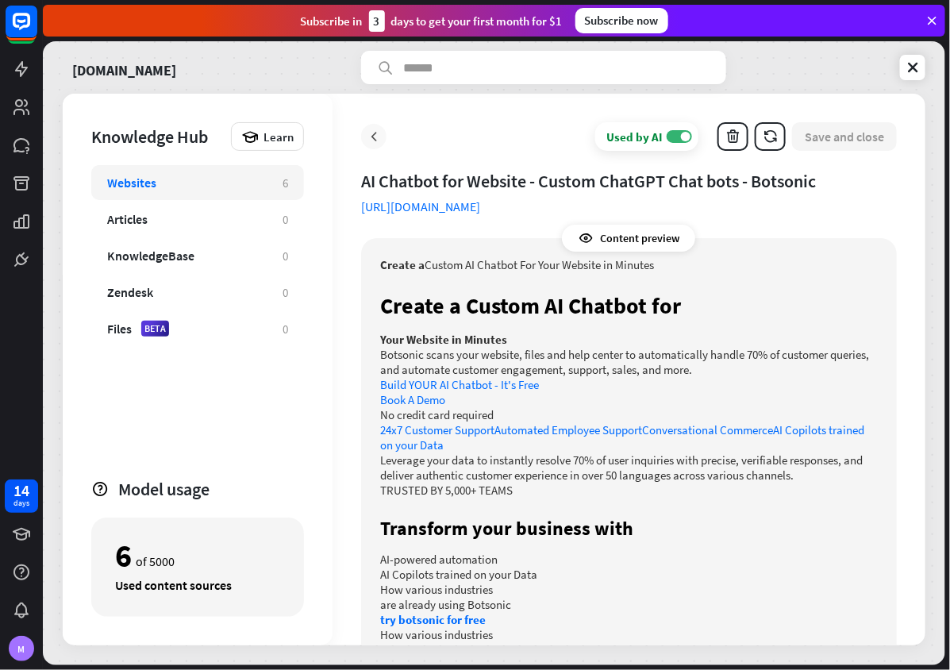
click at [375, 135] on icon at bounding box center [374, 137] width 16 height 16
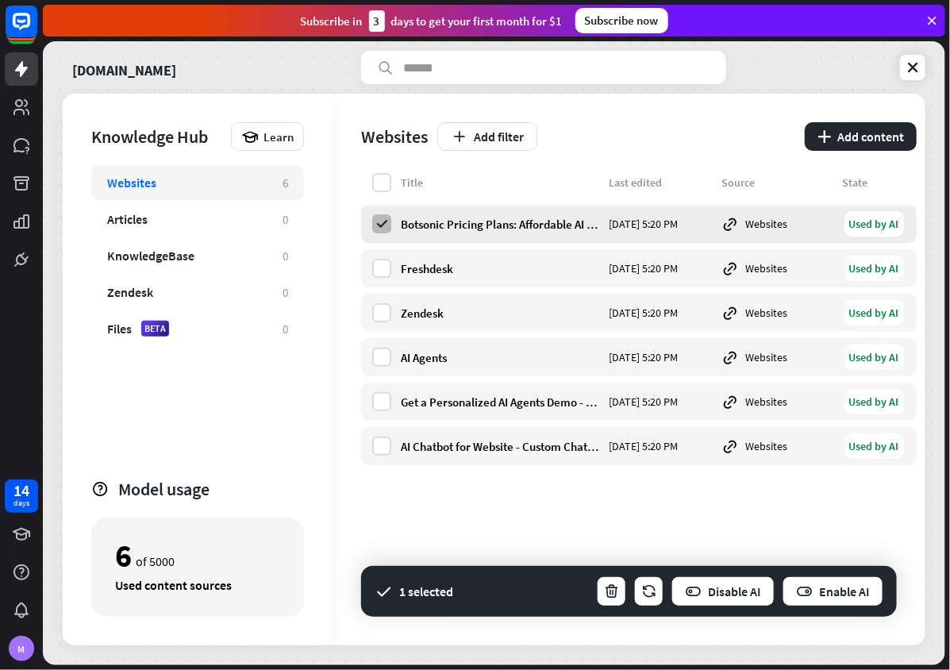
click at [382, 225] on icon at bounding box center [382, 224] width 14 height 14
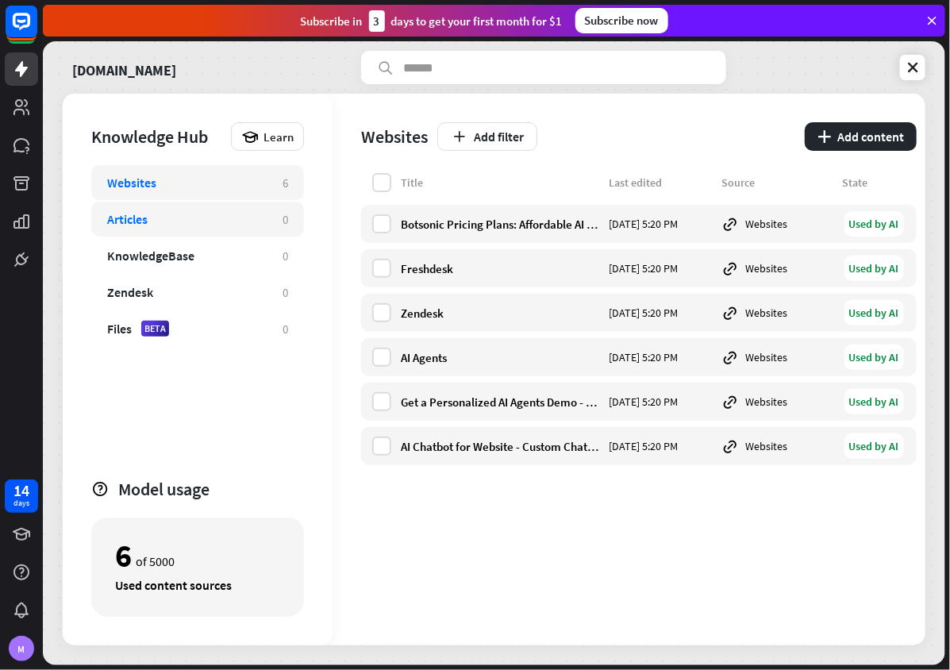
click at [279, 220] on div "Articles 0" at bounding box center [197, 219] width 213 height 35
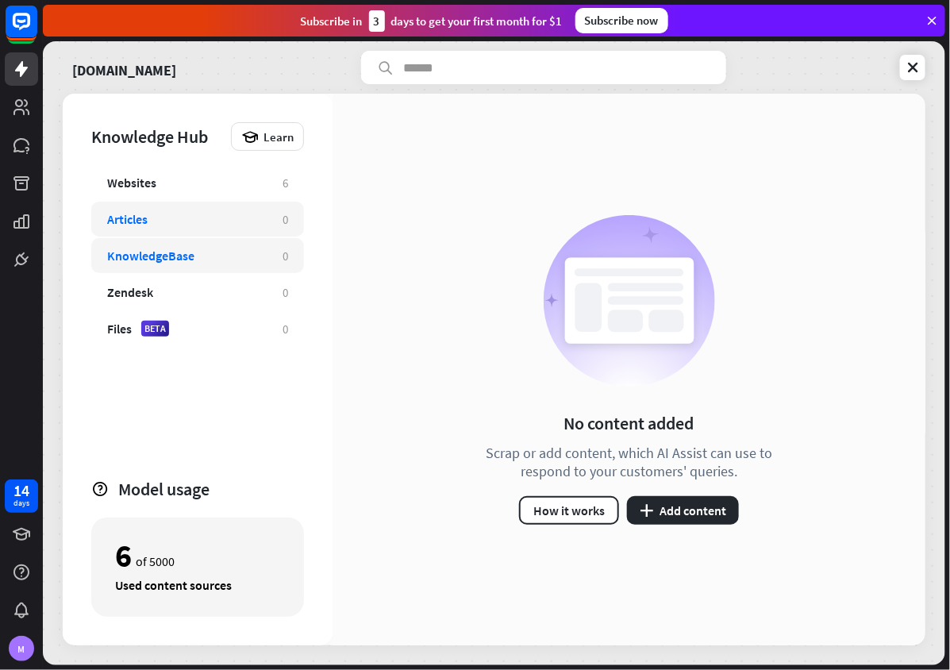
click at [164, 240] on div "KnowledgeBase 0" at bounding box center [197, 255] width 213 height 35
click at [201, 213] on div "Articles" at bounding box center [187, 219] width 160 height 16
